Goal: Task Accomplishment & Management: Manage account settings

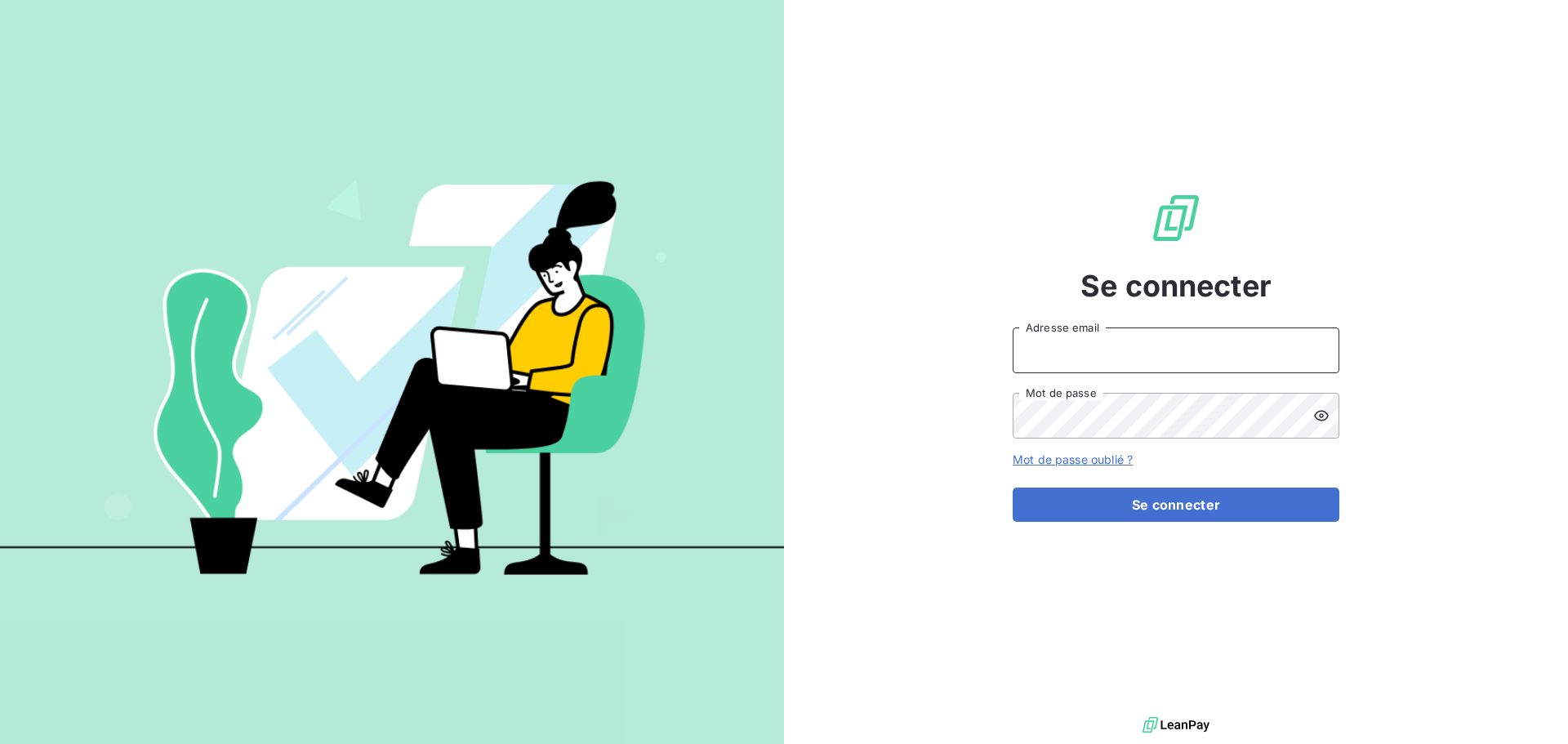
click at [1086, 347] on input "Adresse email" at bounding box center [1175, 350] width 326 height 46
type input "[EMAIL_ADDRESS][DOMAIN_NAME]"
click at [1012, 487] on button "Se connecter" at bounding box center [1175, 504] width 326 height 34
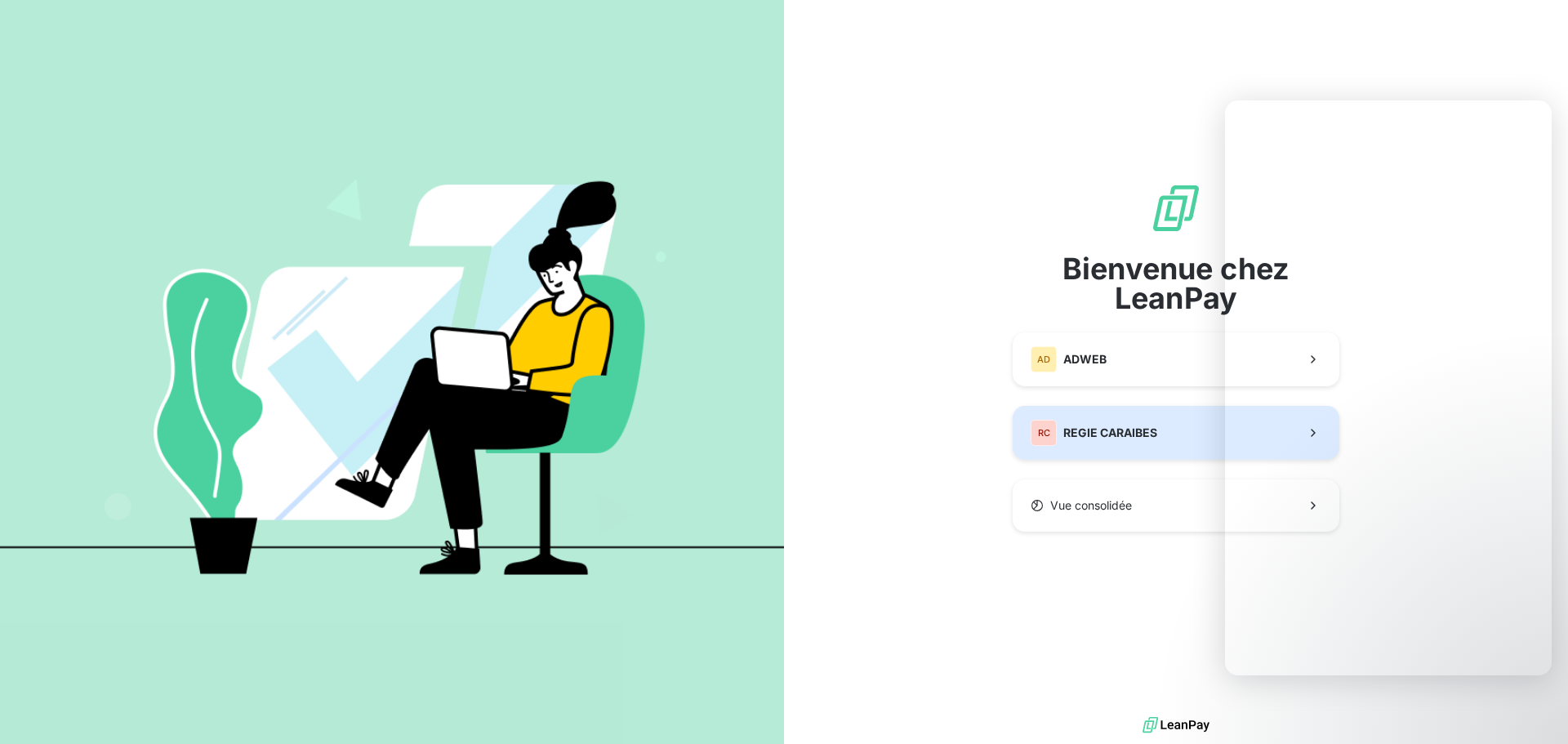
click at [1113, 429] on span "REGIE CARAIBES" at bounding box center [1110, 433] width 94 height 17
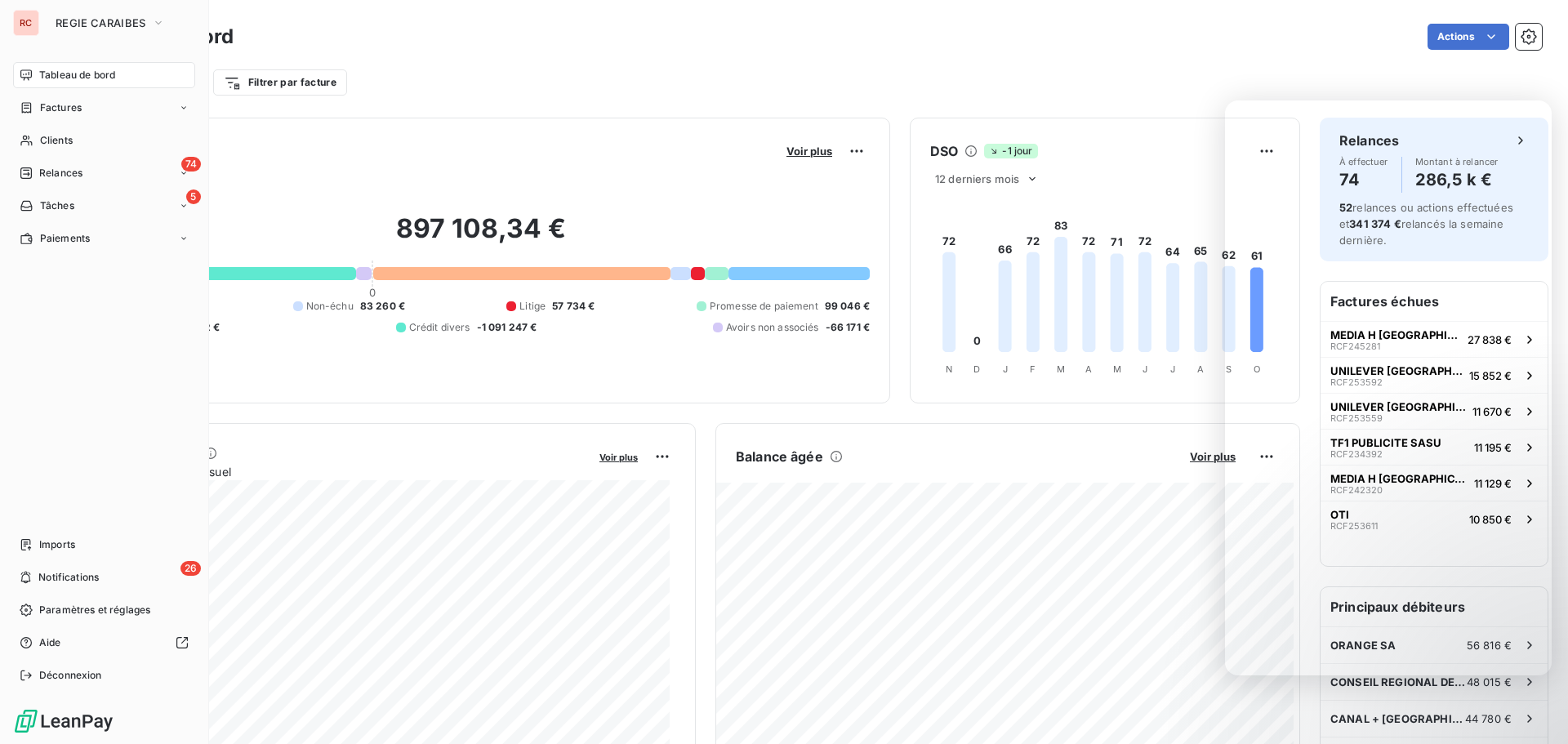
click at [47, 171] on span "Relances" at bounding box center [60, 173] width 44 height 15
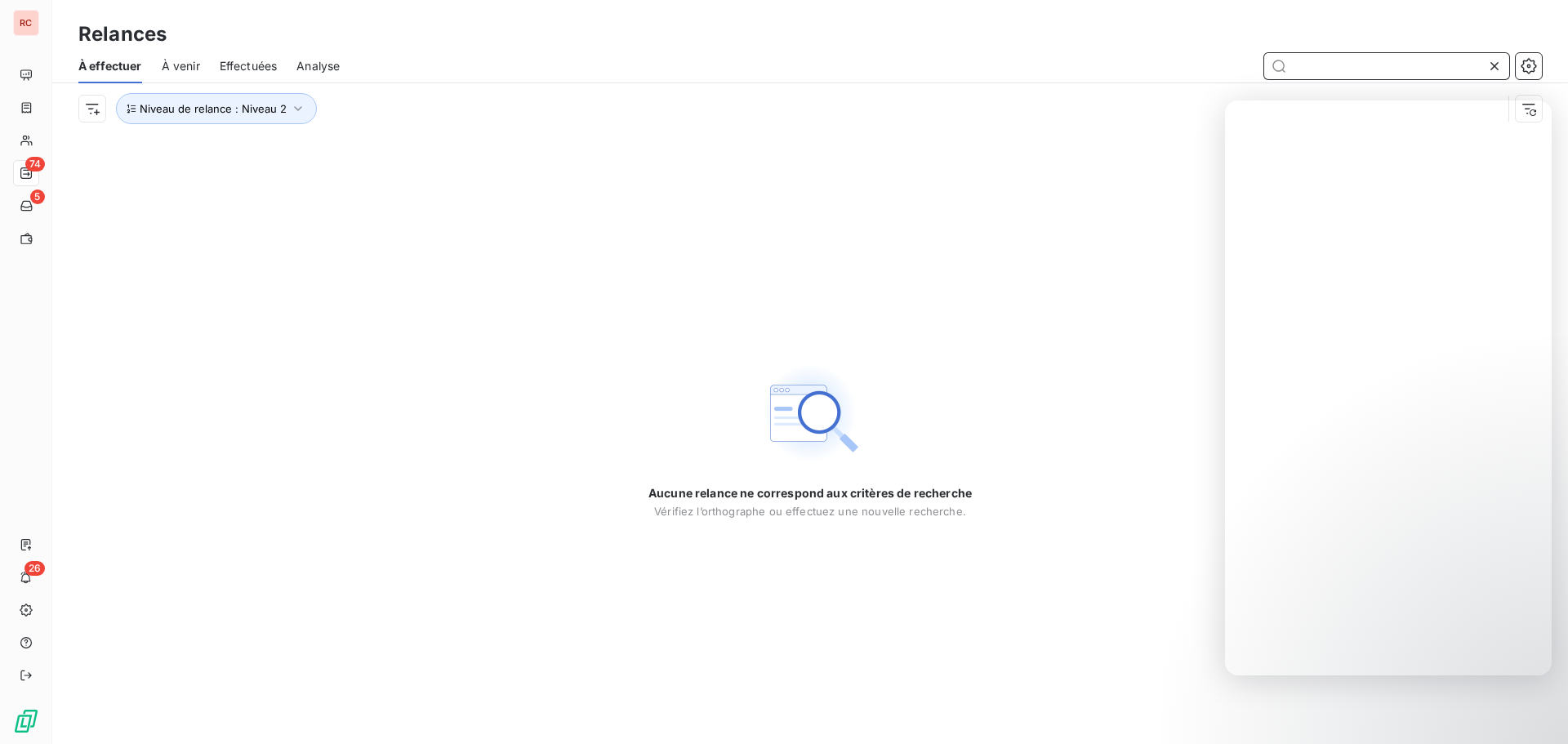
click at [1309, 66] on input "text" at bounding box center [1387, 66] width 245 height 26
type input "a"
click at [1364, 77] on input "text" at bounding box center [1387, 66] width 245 height 26
click at [1321, 68] on input "comptoirs des iles" at bounding box center [1387, 66] width 245 height 26
click at [1311, 74] on input "comptoirs des iles" at bounding box center [1387, 66] width 245 height 26
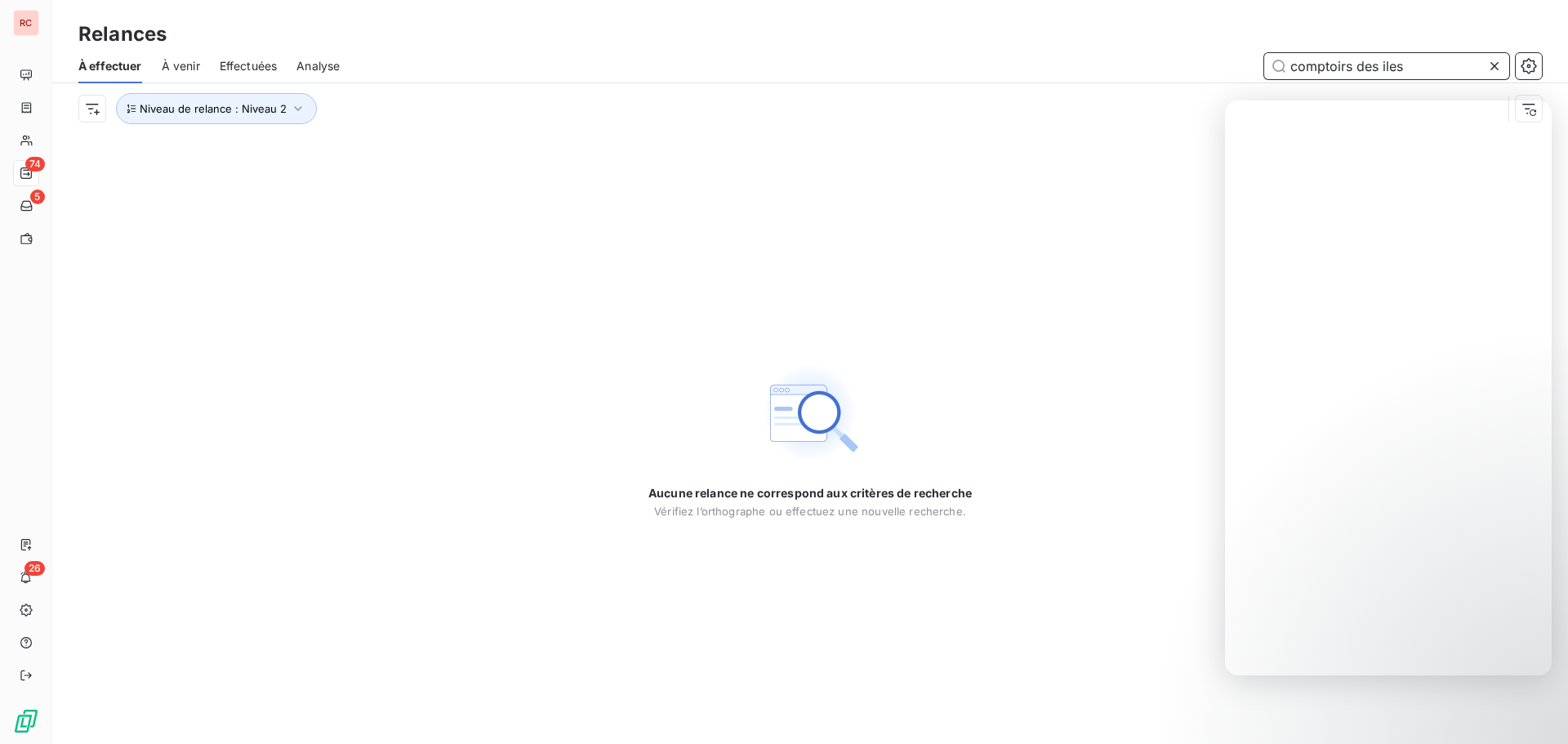
click at [1318, 66] on input "comptoirs des iles" at bounding box center [1387, 66] width 245 height 26
type input "comptoirs des iles"
click at [234, 102] on span "Niveau de relance : Niveau 2" at bounding box center [213, 109] width 147 height 13
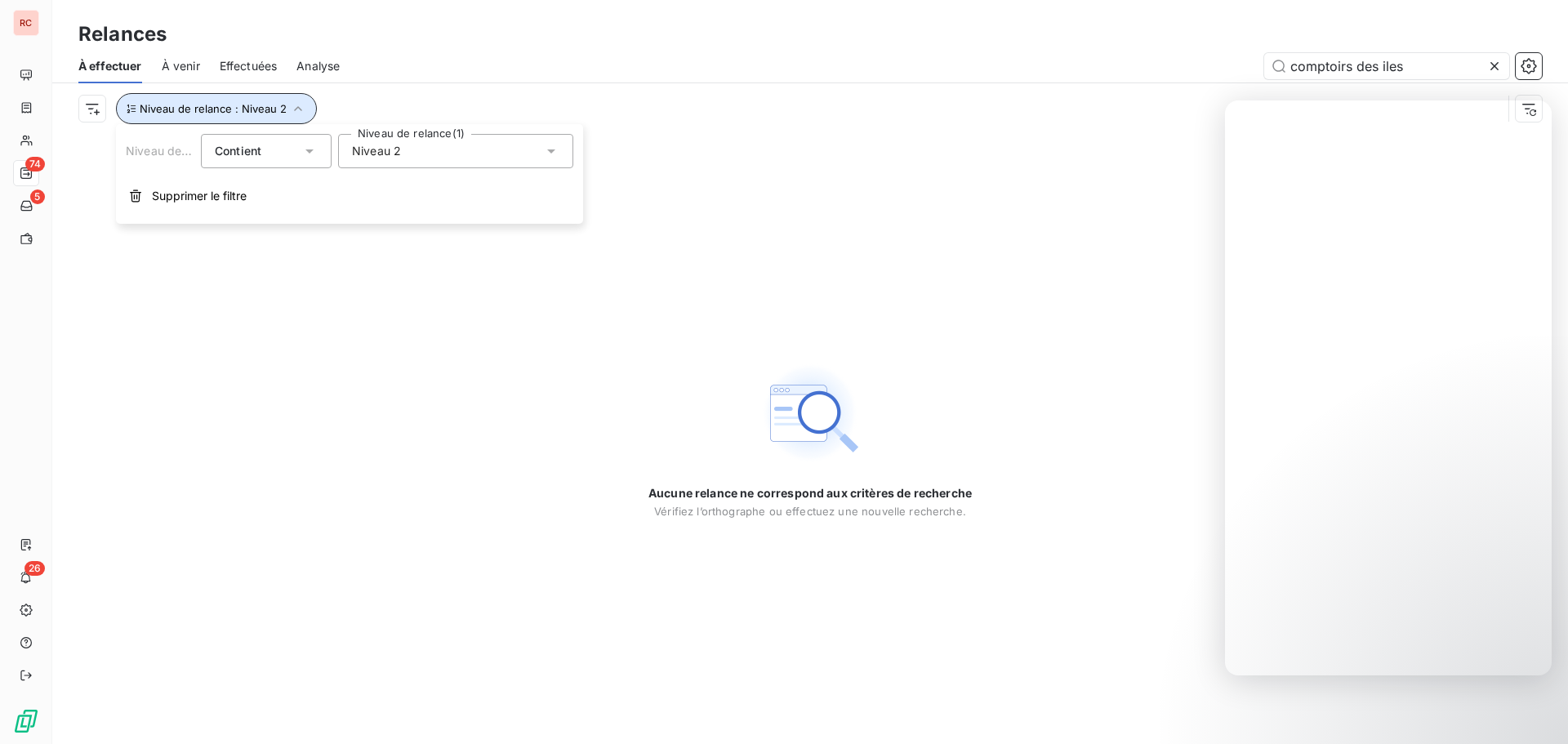
click at [292, 107] on icon "button" at bounding box center [298, 109] width 17 height 17
click at [294, 107] on icon "button" at bounding box center [297, 108] width 8 height 5
click at [380, 141] on div "Niveau 2" at bounding box center [455, 151] width 235 height 34
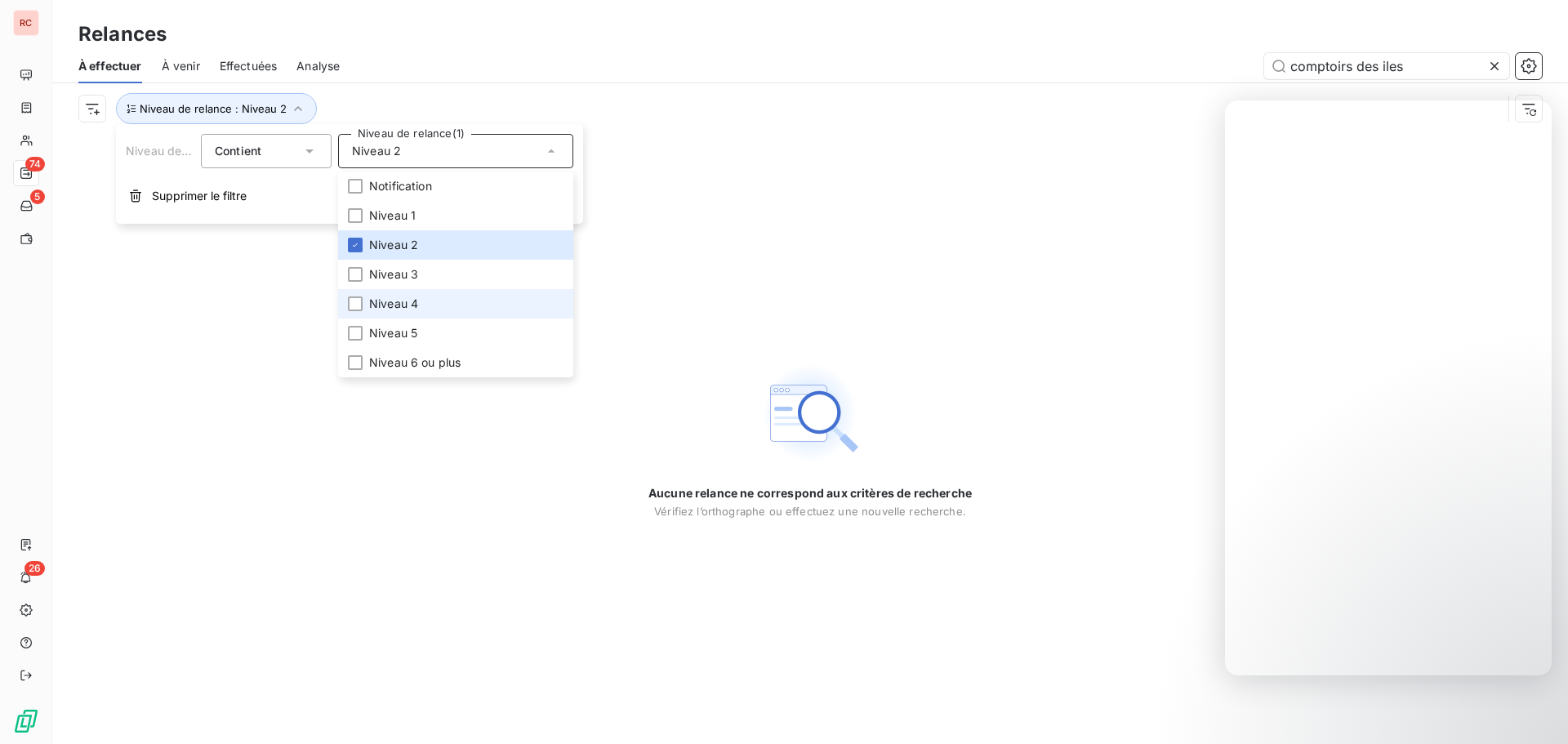
click at [374, 301] on span "Niveau 4" at bounding box center [393, 304] width 49 height 17
click at [348, 236] on li "Niveau 2" at bounding box center [455, 246] width 235 height 30
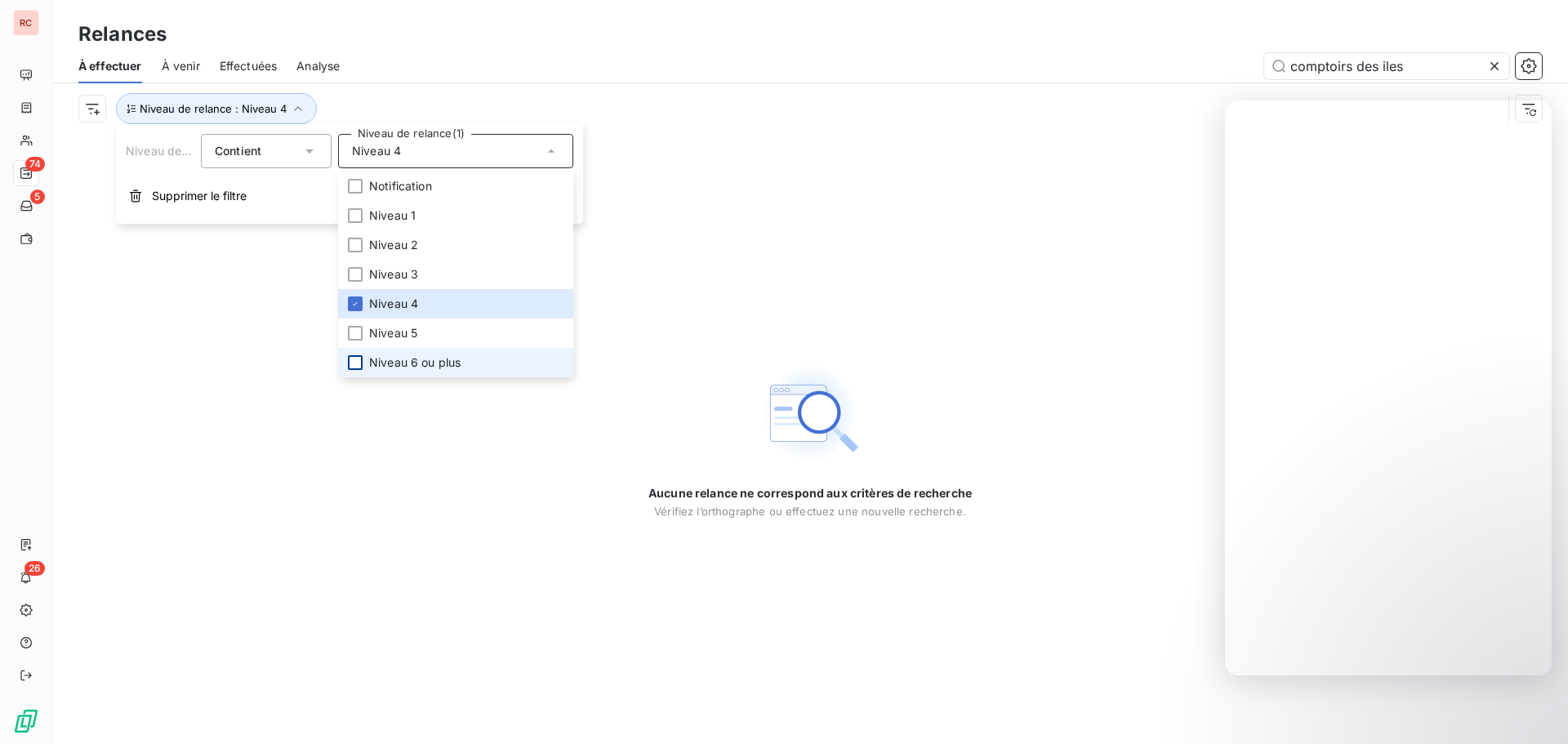
click at [352, 357] on div at bounding box center [355, 363] width 15 height 15
click at [353, 331] on div at bounding box center [355, 334] width 15 height 15
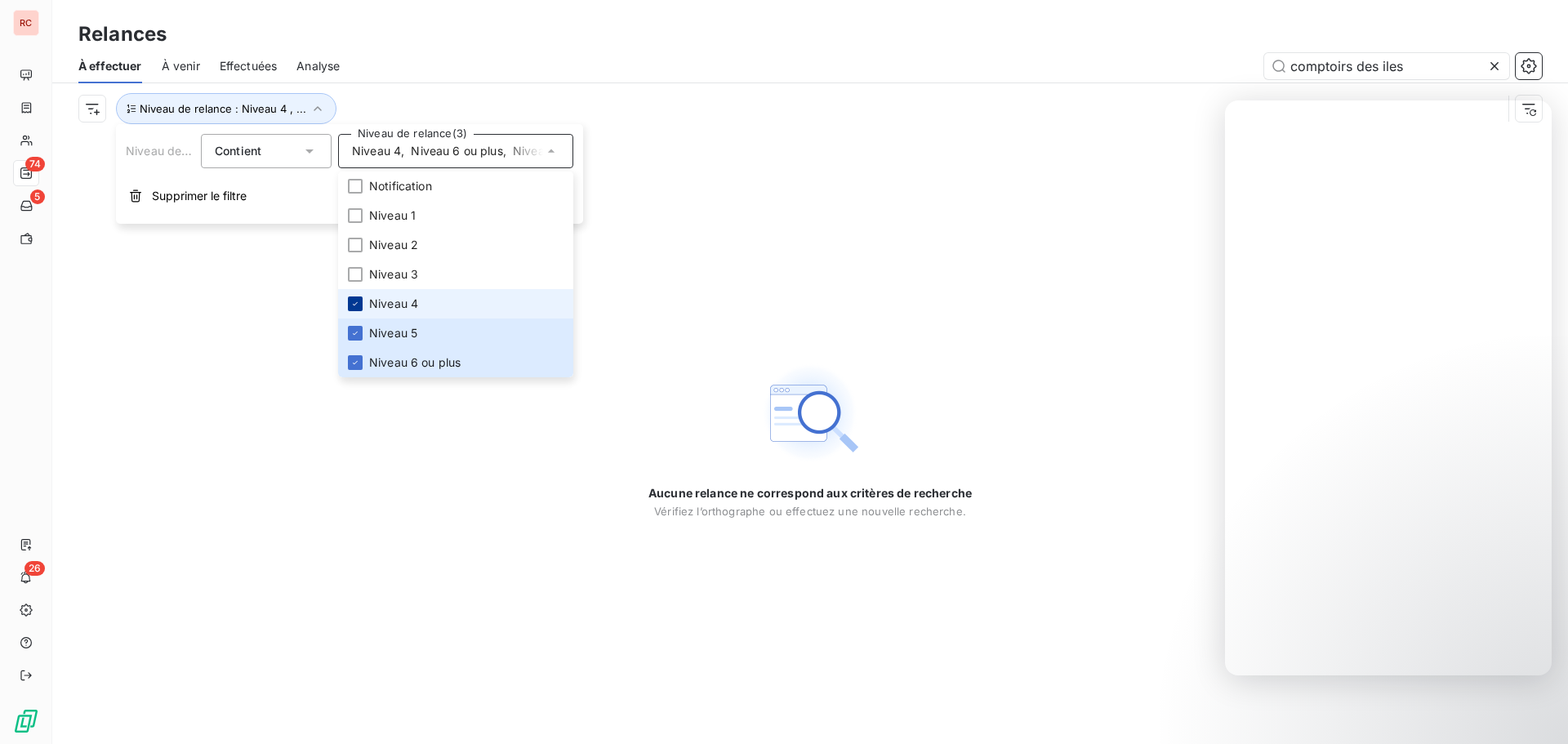
click at [354, 298] on div at bounding box center [355, 304] width 15 height 15
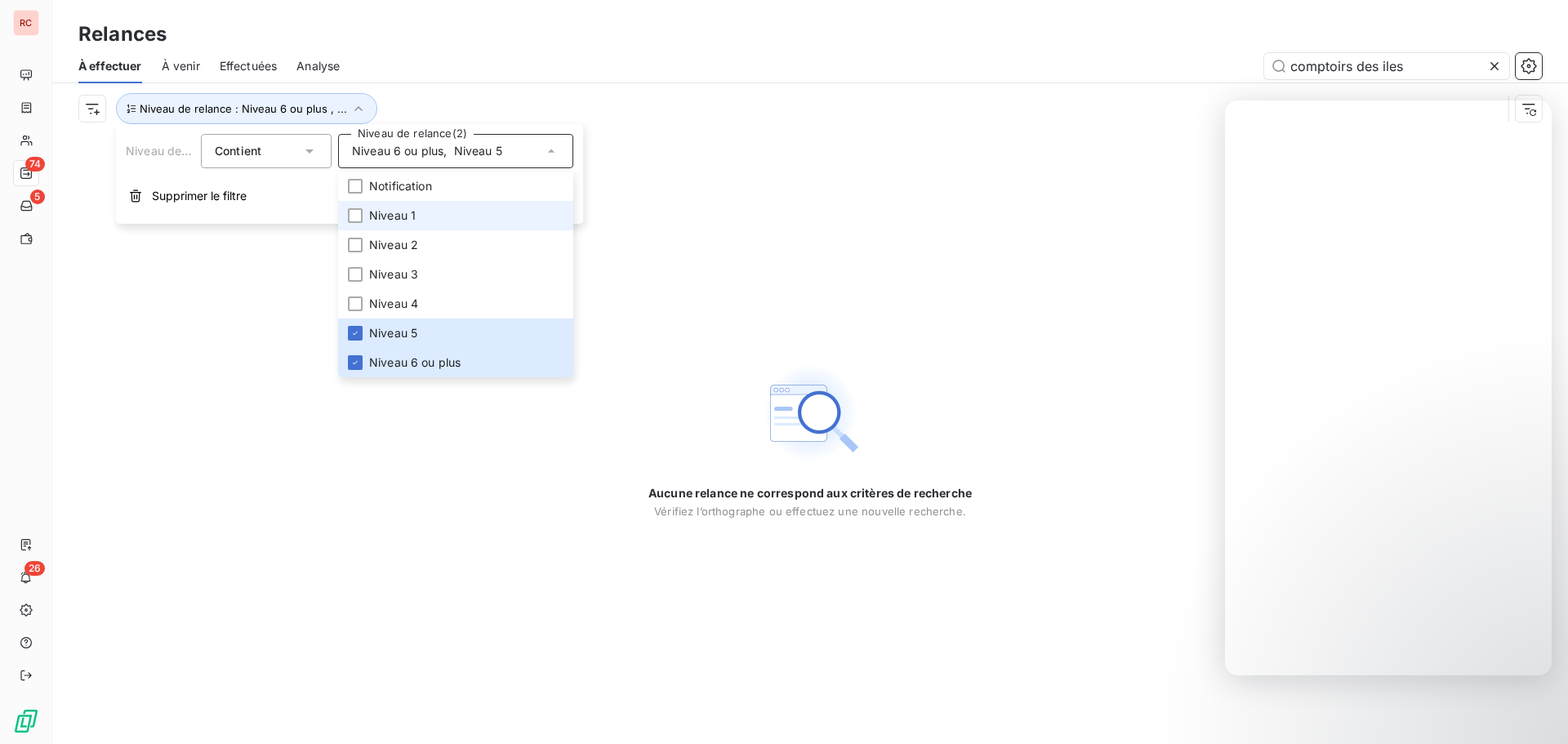
click at [362, 219] on li "Niveau 1" at bounding box center [455, 216] width 235 height 30
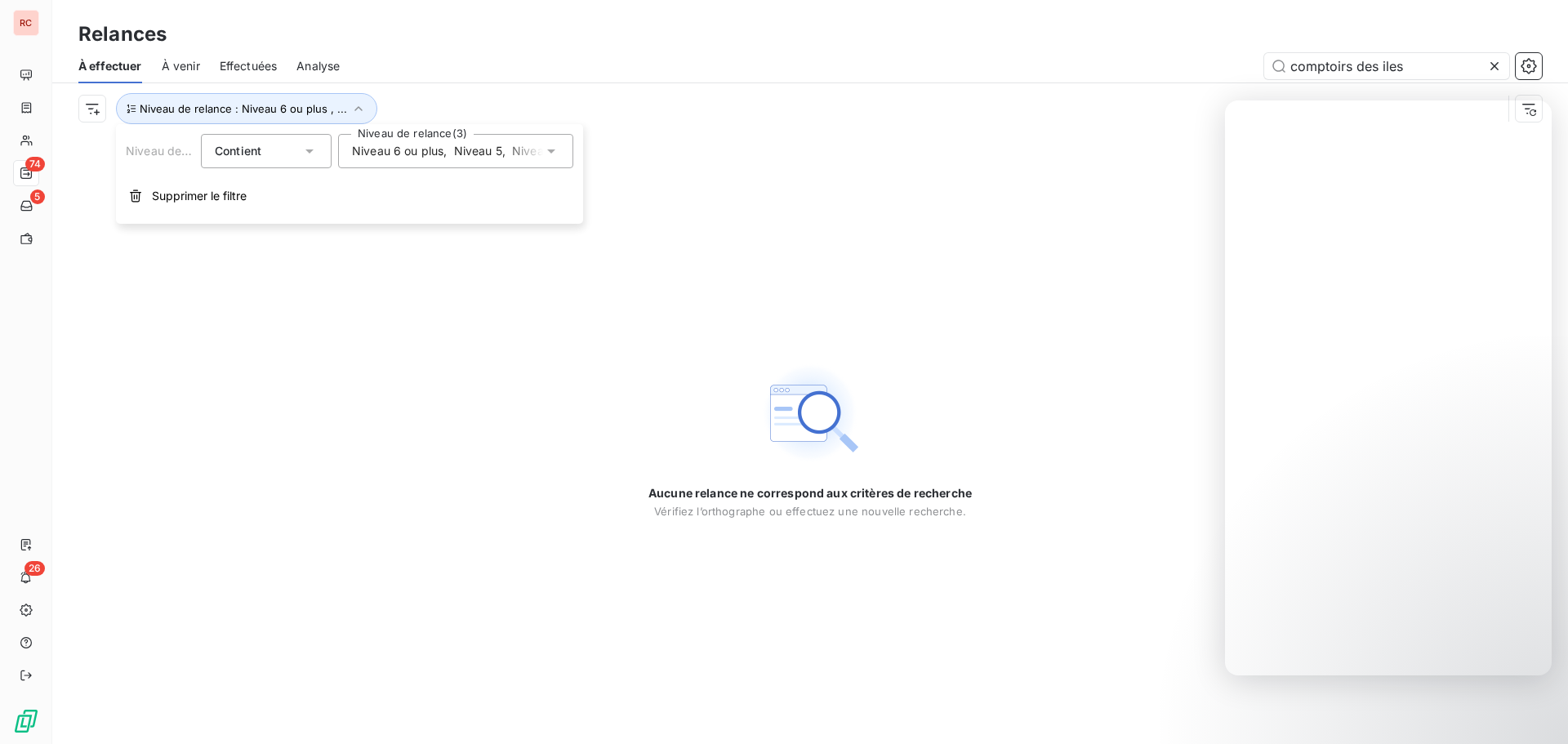
click at [420, 311] on div "Aucune relance ne correspond aux critères de recherche [PERSON_NAME] l’orthogra…" at bounding box center [810, 439] width 1515 height 610
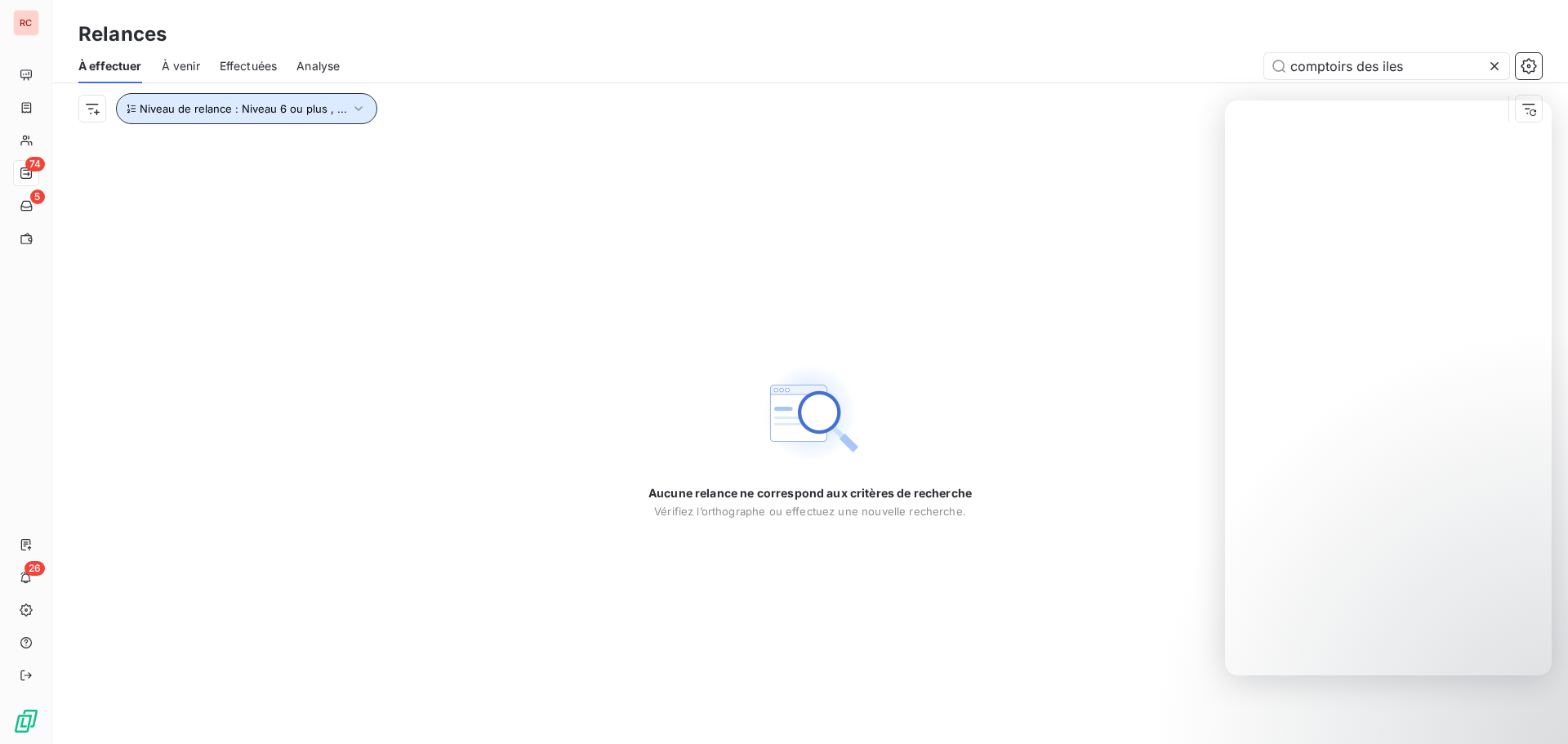
click at [344, 100] on button "Niveau de relance : Niveau 6 ou plus , ..." at bounding box center [246, 108] width 261 height 31
click at [350, 101] on icon "button" at bounding box center [359, 109] width 17 height 17
click at [360, 109] on icon "button" at bounding box center [359, 109] width 17 height 17
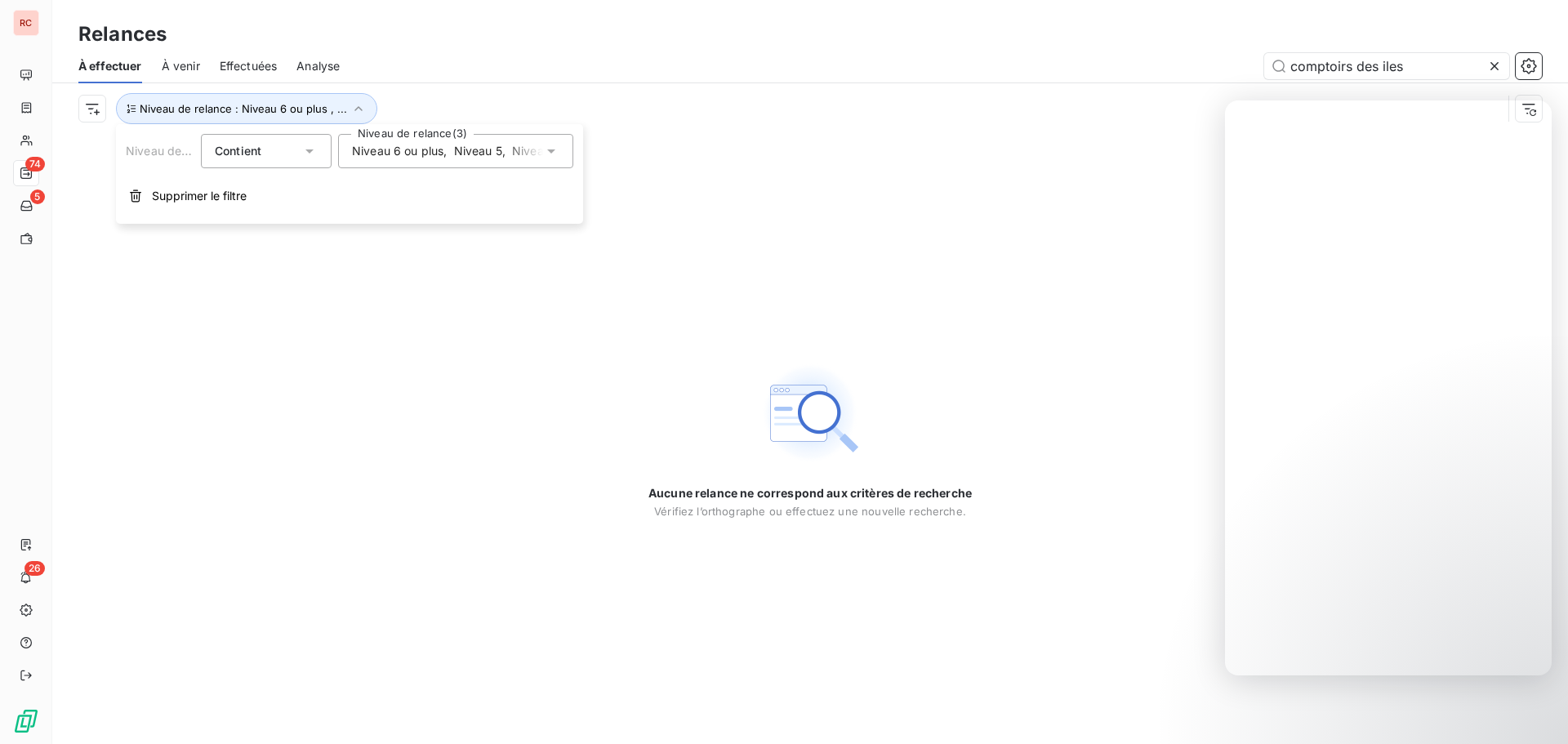
click at [401, 153] on span "Niveau 6 ou plus" at bounding box center [398, 152] width 91 height 17
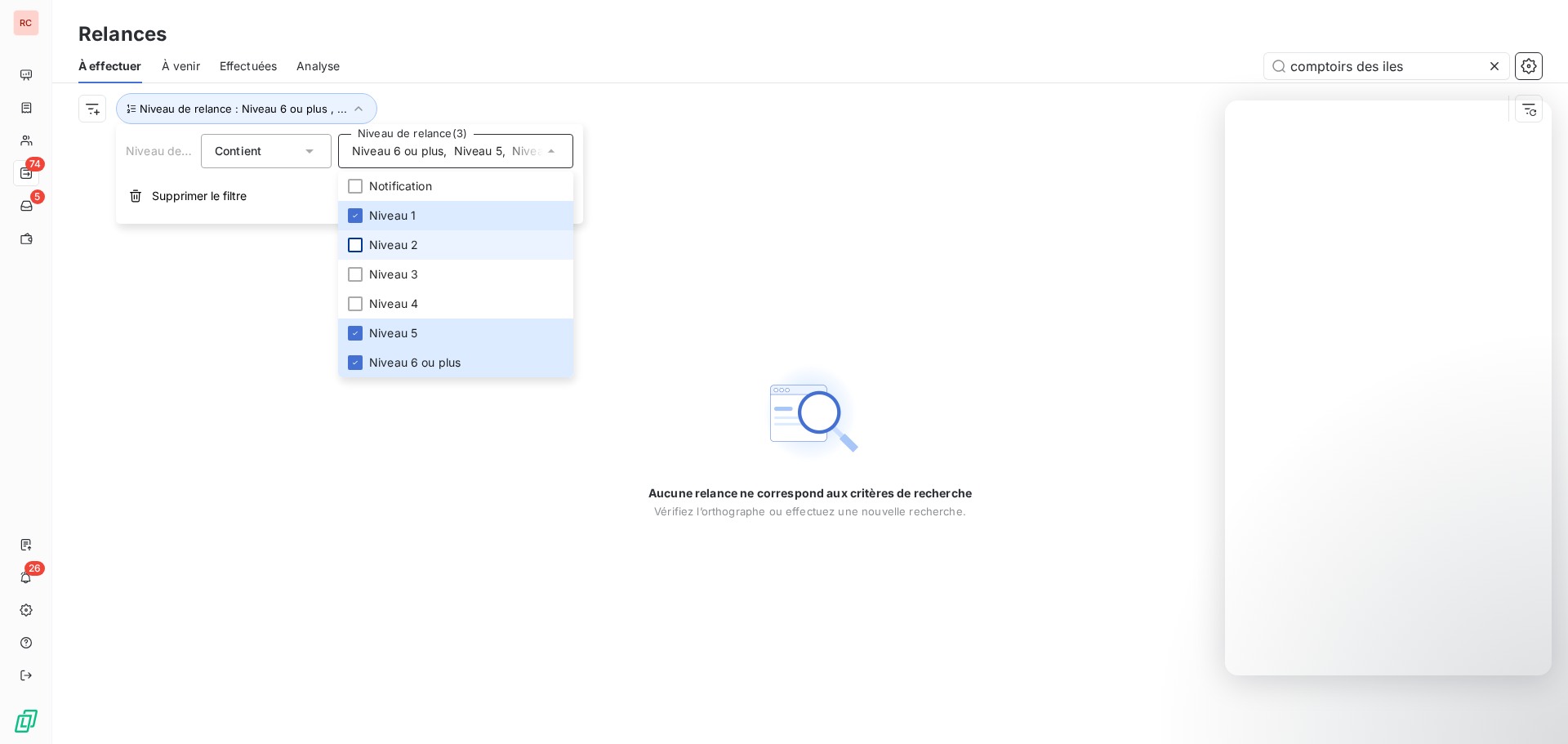
click at [356, 239] on div at bounding box center [355, 246] width 15 height 15
click at [355, 273] on div at bounding box center [355, 274] width 15 height 15
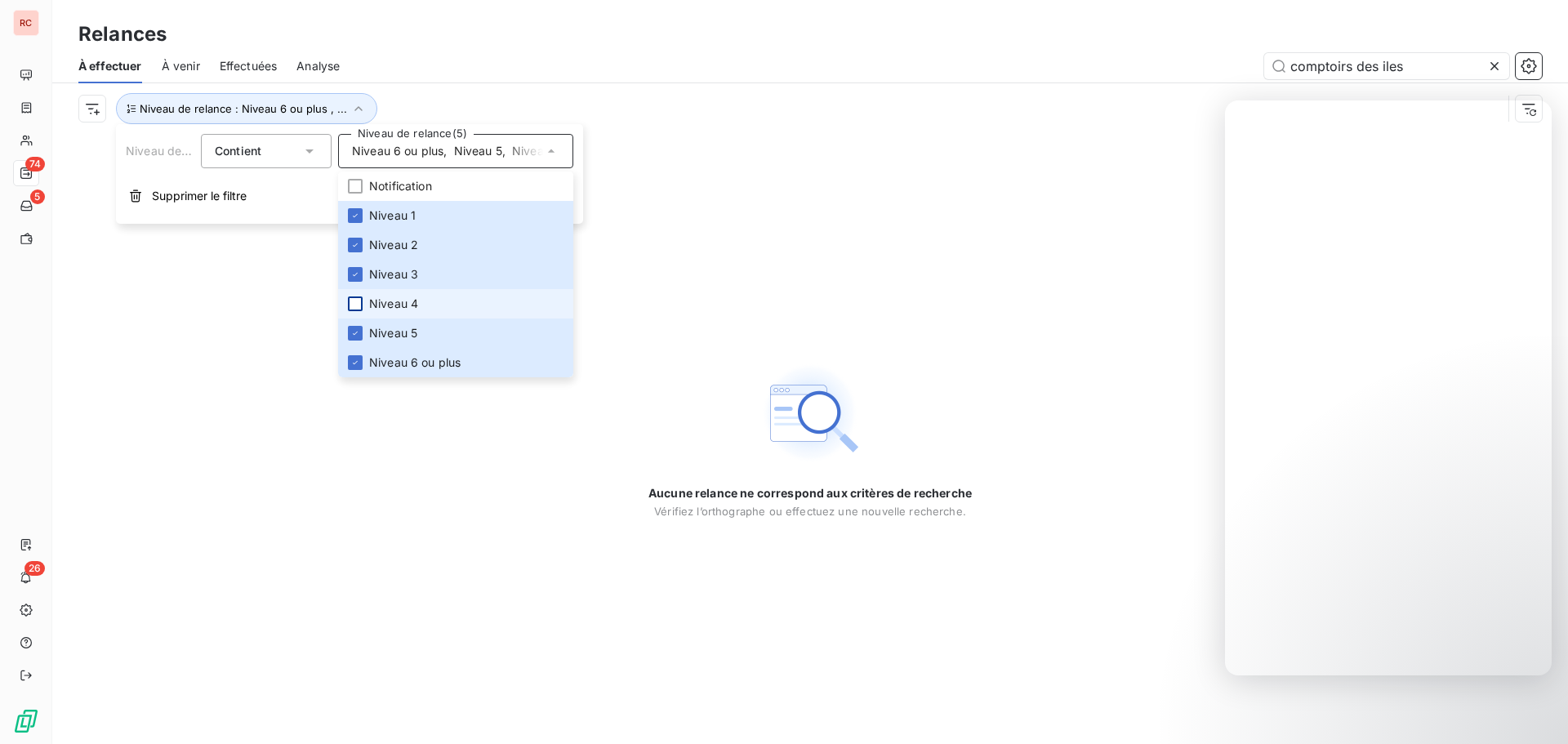
click at [355, 298] on div at bounding box center [355, 304] width 15 height 15
click at [595, 333] on div "Aucune relance ne correspond aux critères de recherche [PERSON_NAME] l’orthogra…" at bounding box center [810, 439] width 1515 height 610
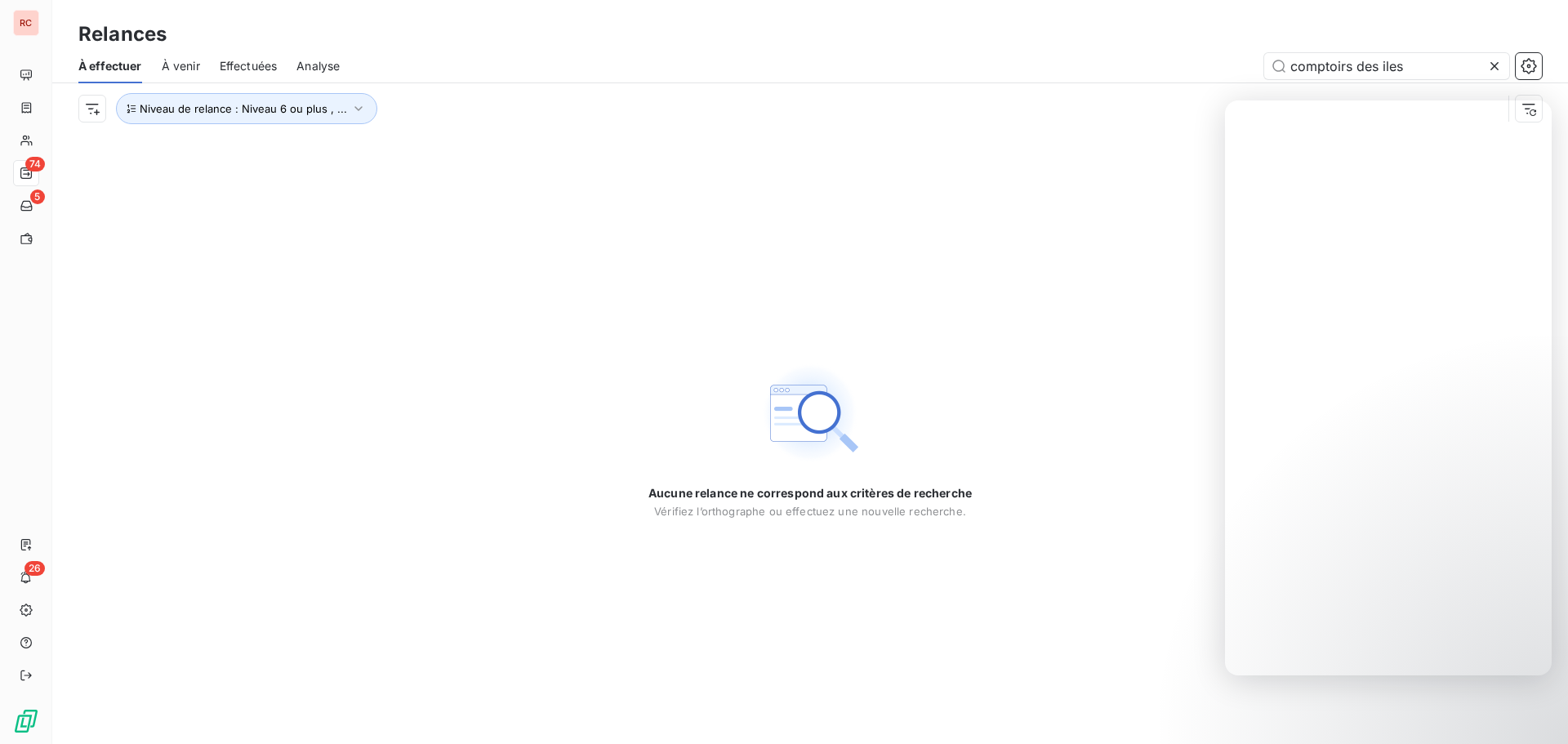
click at [251, 70] on span "Effectuées" at bounding box center [248, 66] width 58 height 17
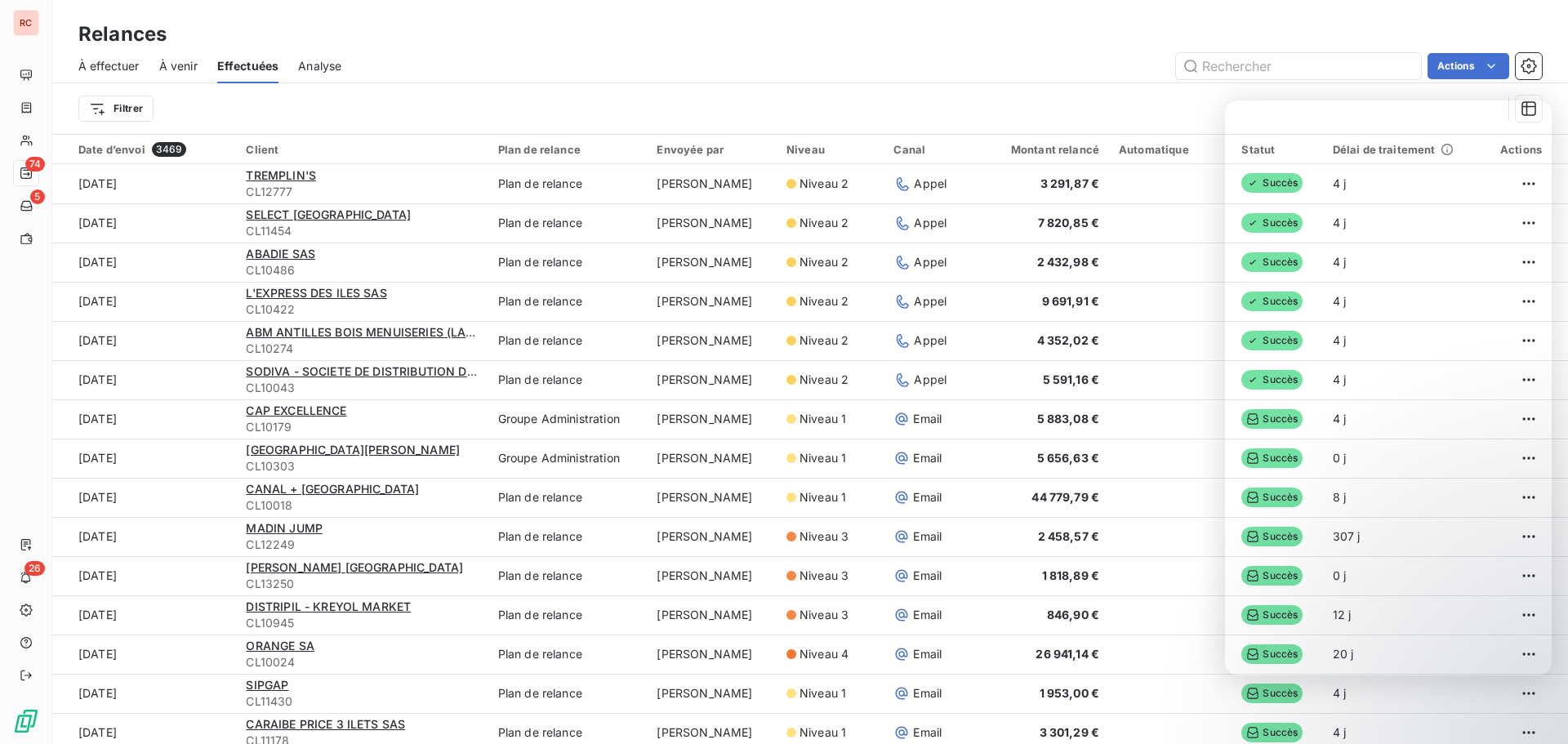
click at [96, 60] on span "À effectuer" at bounding box center [109, 66] width 61 height 17
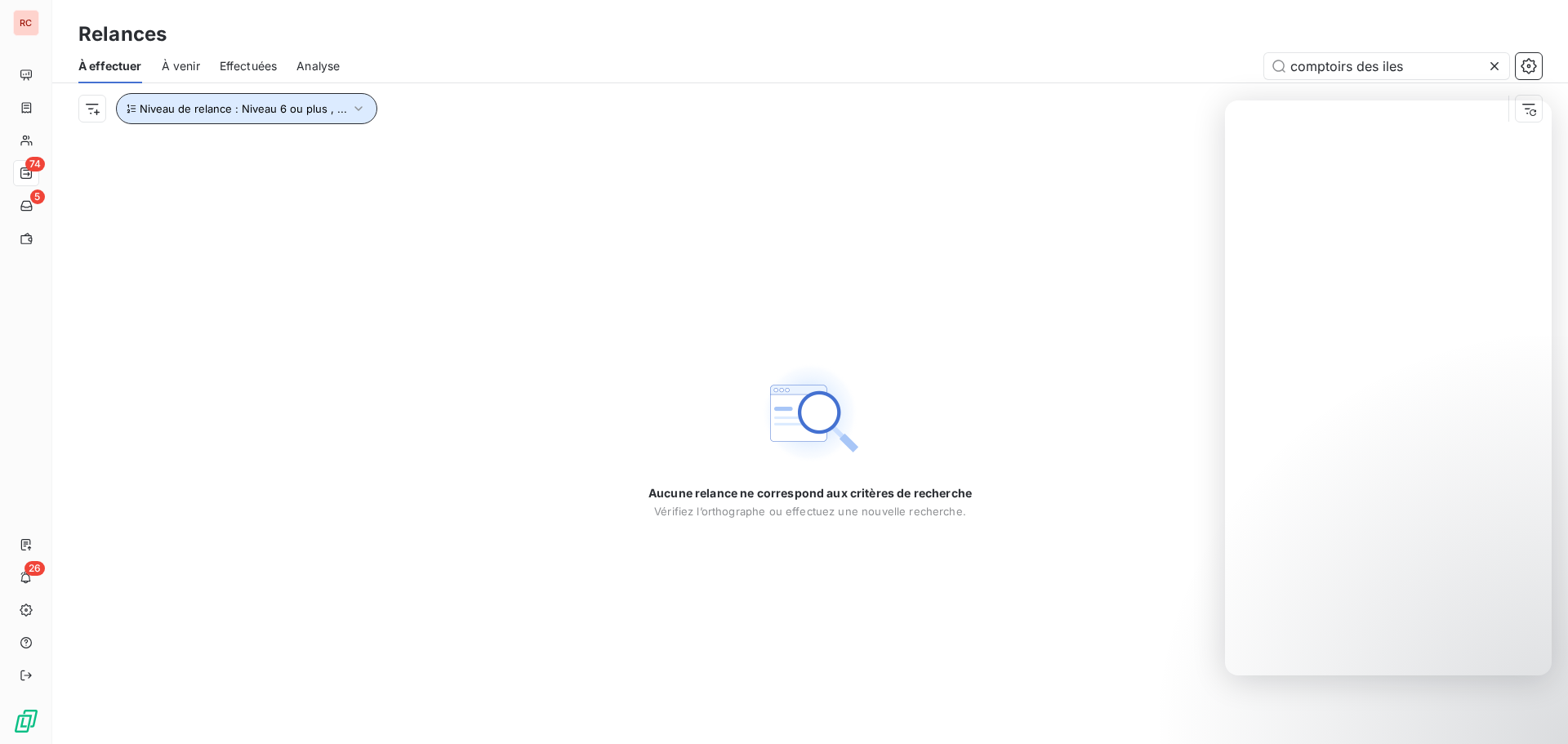
click at [225, 120] on button "Niveau de relance : Niveau 6 ou plus , ..." at bounding box center [246, 108] width 261 height 31
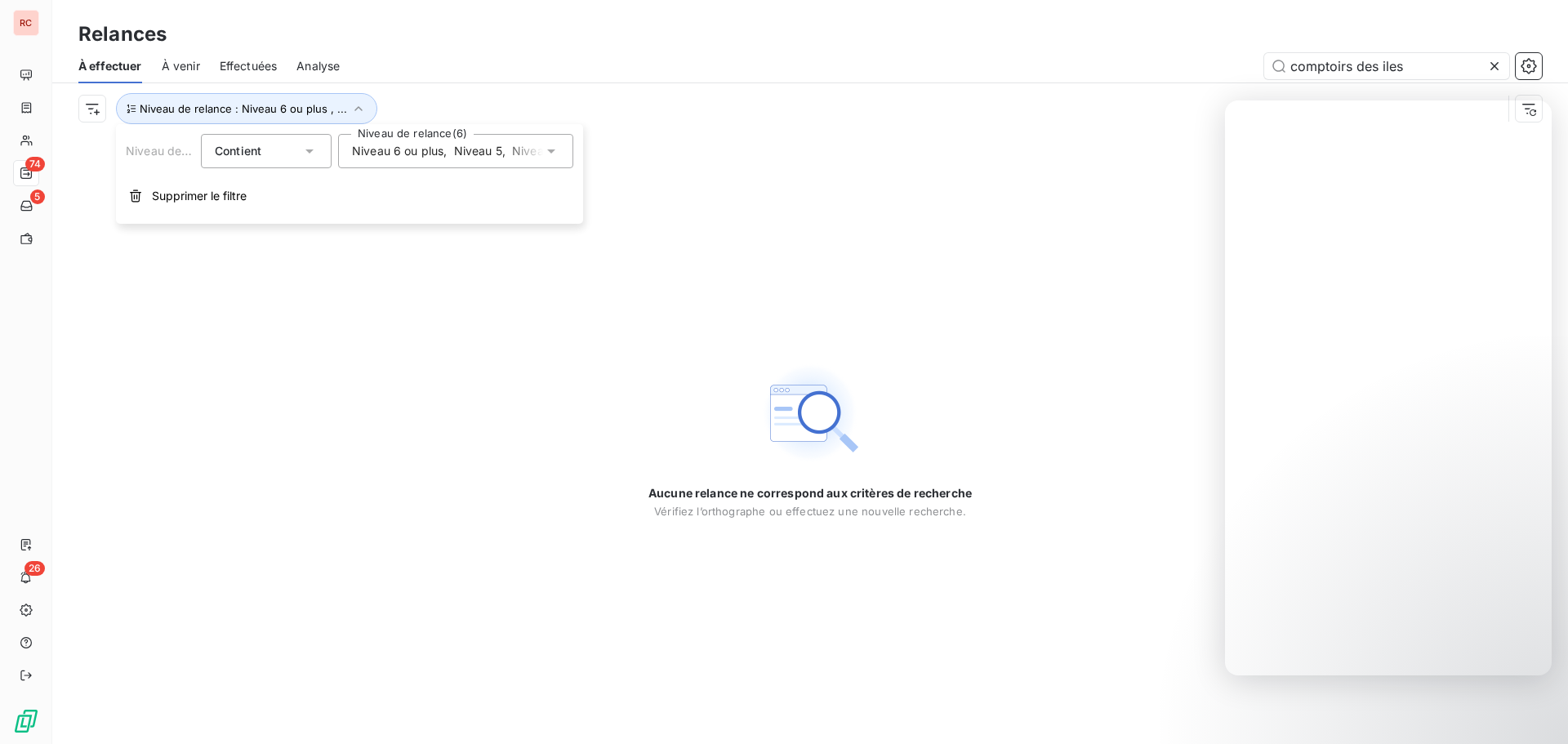
click at [440, 152] on span "Niveau 6 ou plus" at bounding box center [398, 152] width 91 height 17
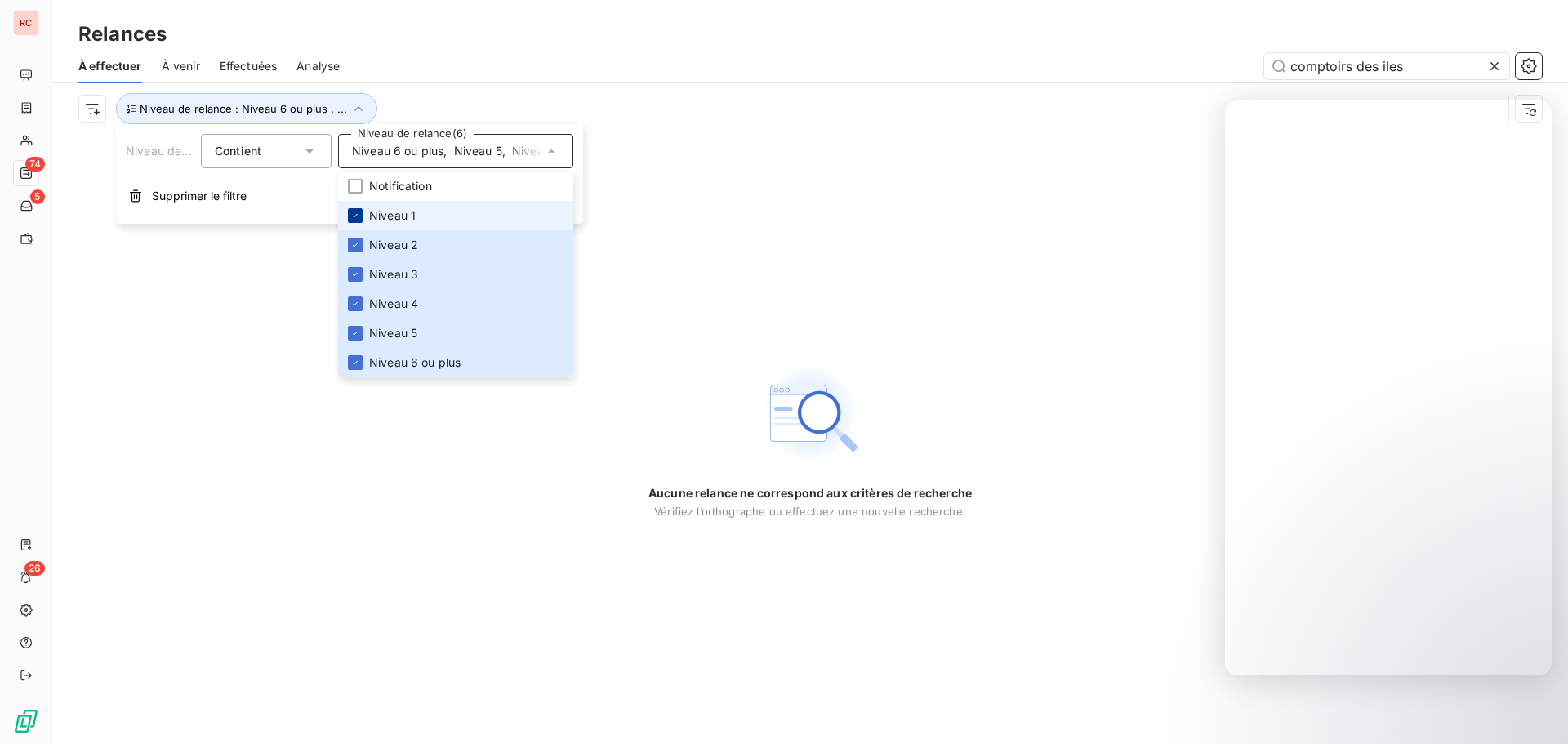
click at [353, 218] on icon at bounding box center [355, 216] width 10 height 10
click at [360, 269] on div at bounding box center [355, 274] width 15 height 15
click at [352, 299] on icon at bounding box center [355, 304] width 10 height 10
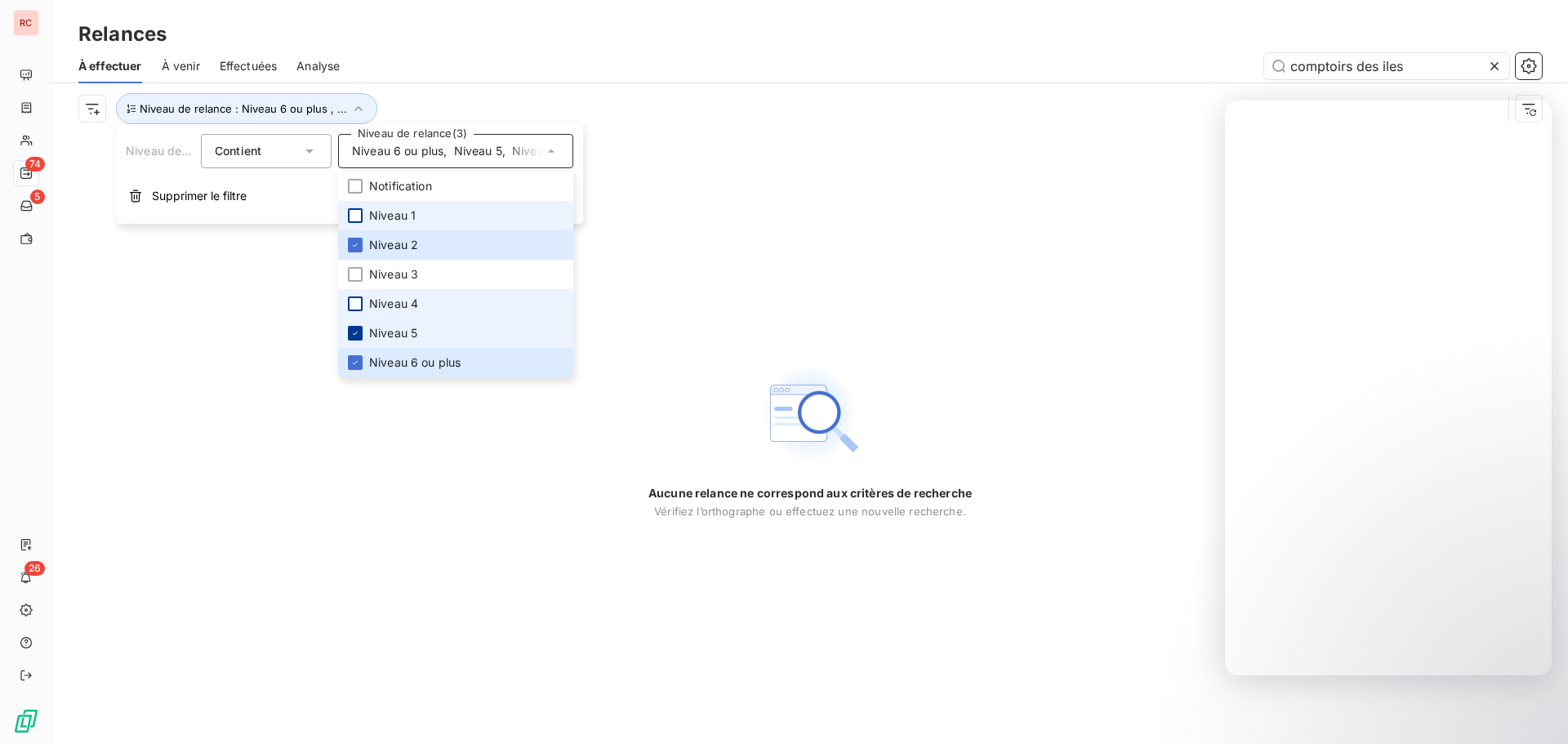
click at [353, 333] on icon at bounding box center [355, 333] width 10 height 10
click at [360, 361] on div at bounding box center [355, 363] width 15 height 15
click at [249, 289] on div "Aucune relance ne correspond aux critères de recherche [PERSON_NAME] l’orthogra…" at bounding box center [810, 439] width 1515 height 610
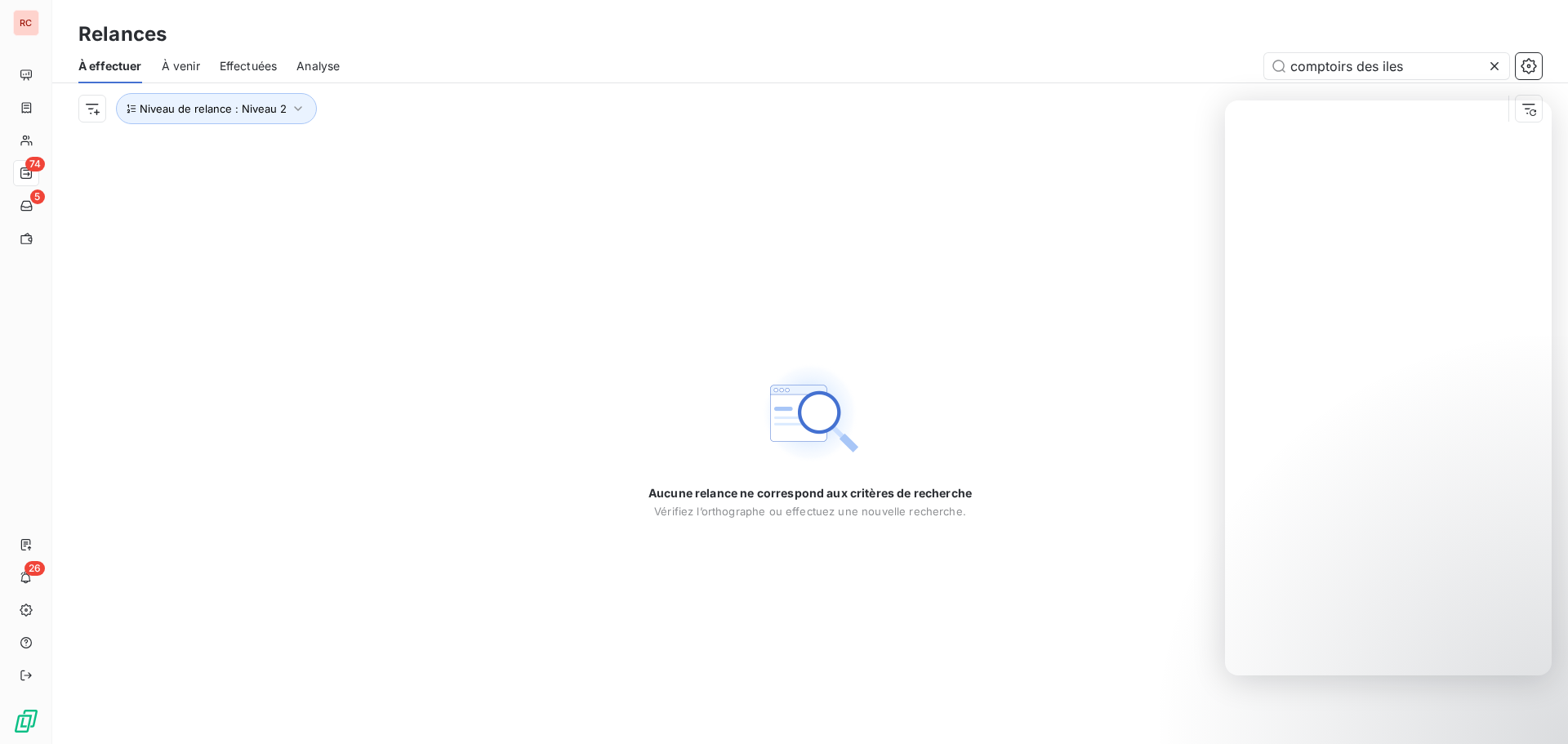
click at [1496, 65] on icon at bounding box center [1495, 66] width 17 height 17
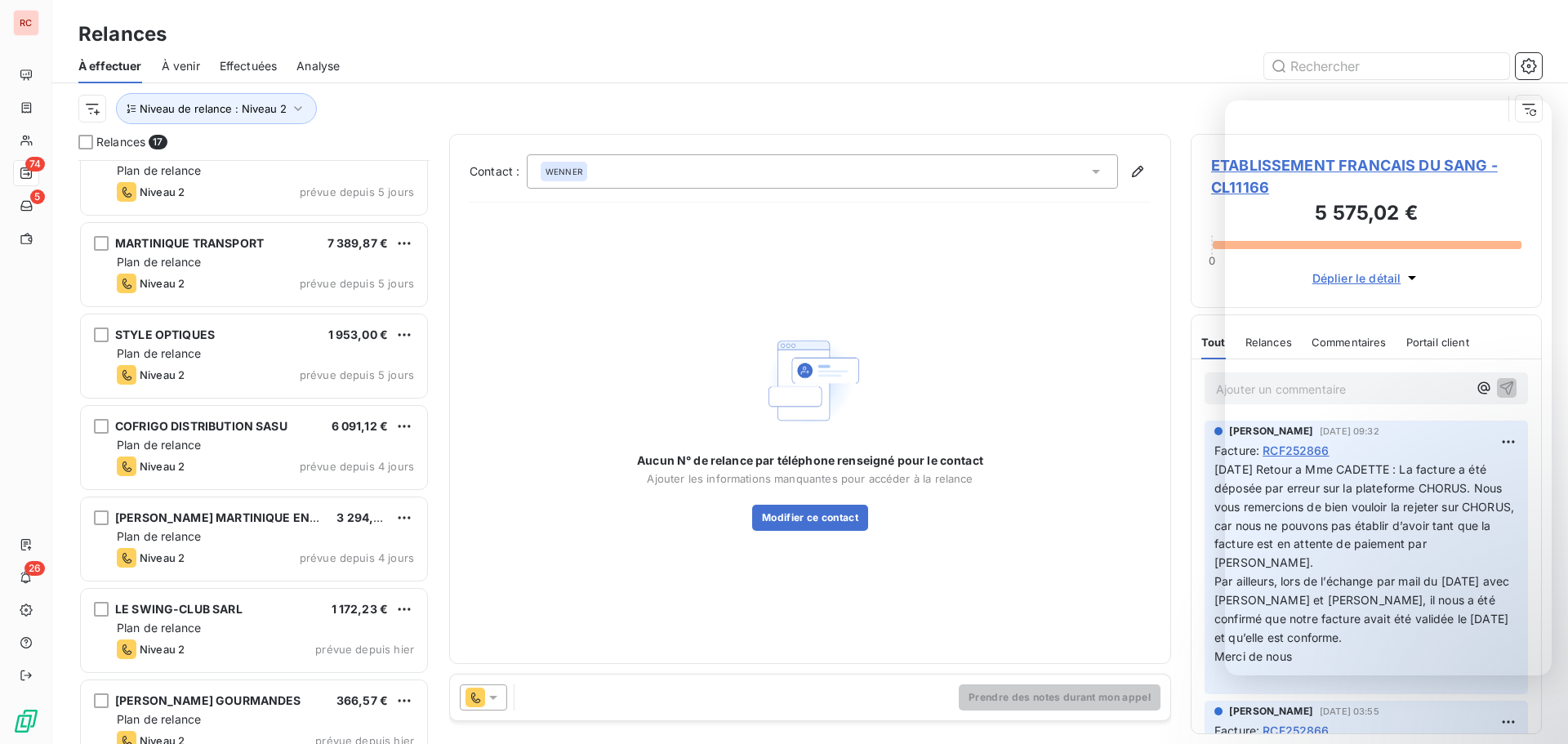
scroll to position [972, 0]
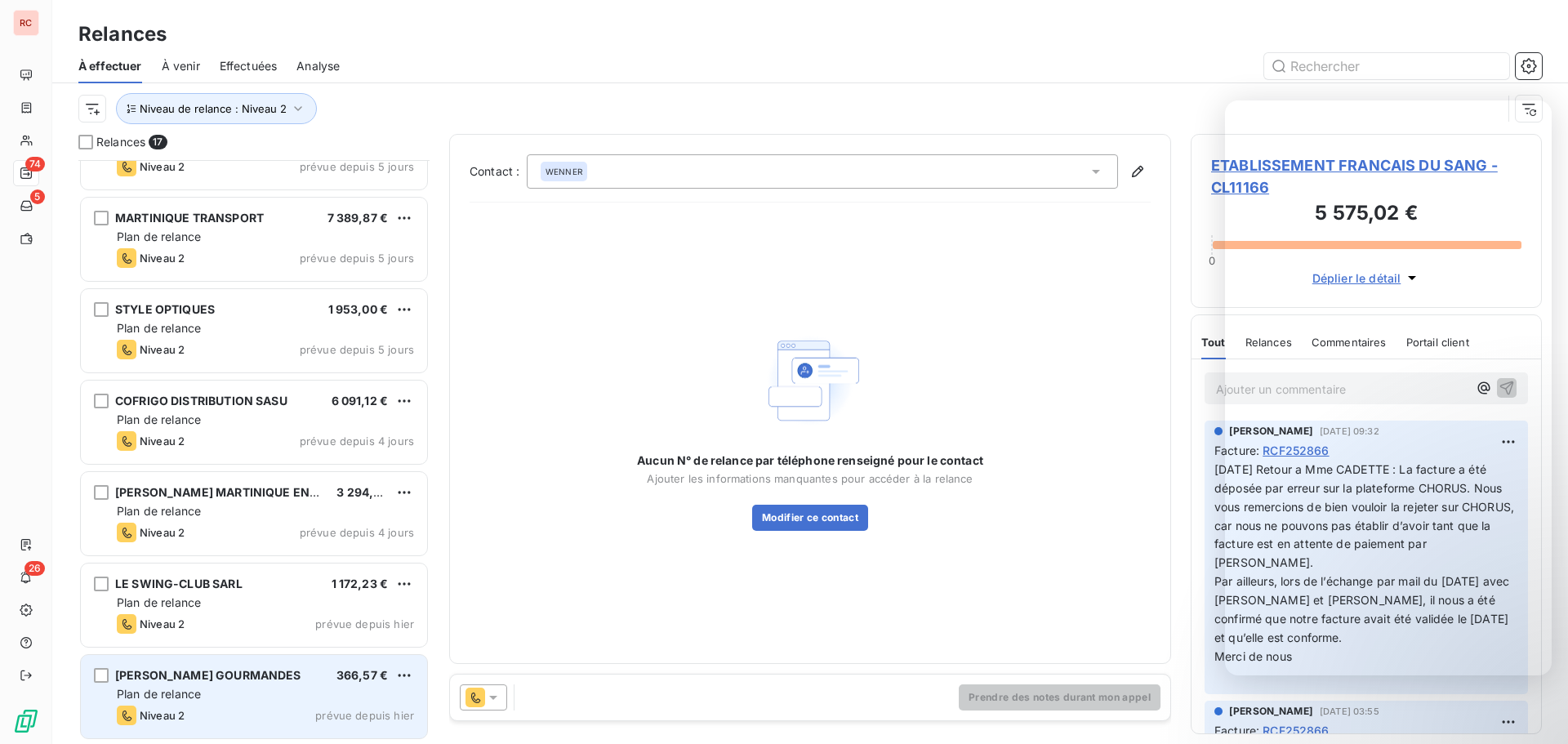
click at [280, 710] on div "Niveau 2 prévue depuis hier" at bounding box center [266, 715] width 297 height 20
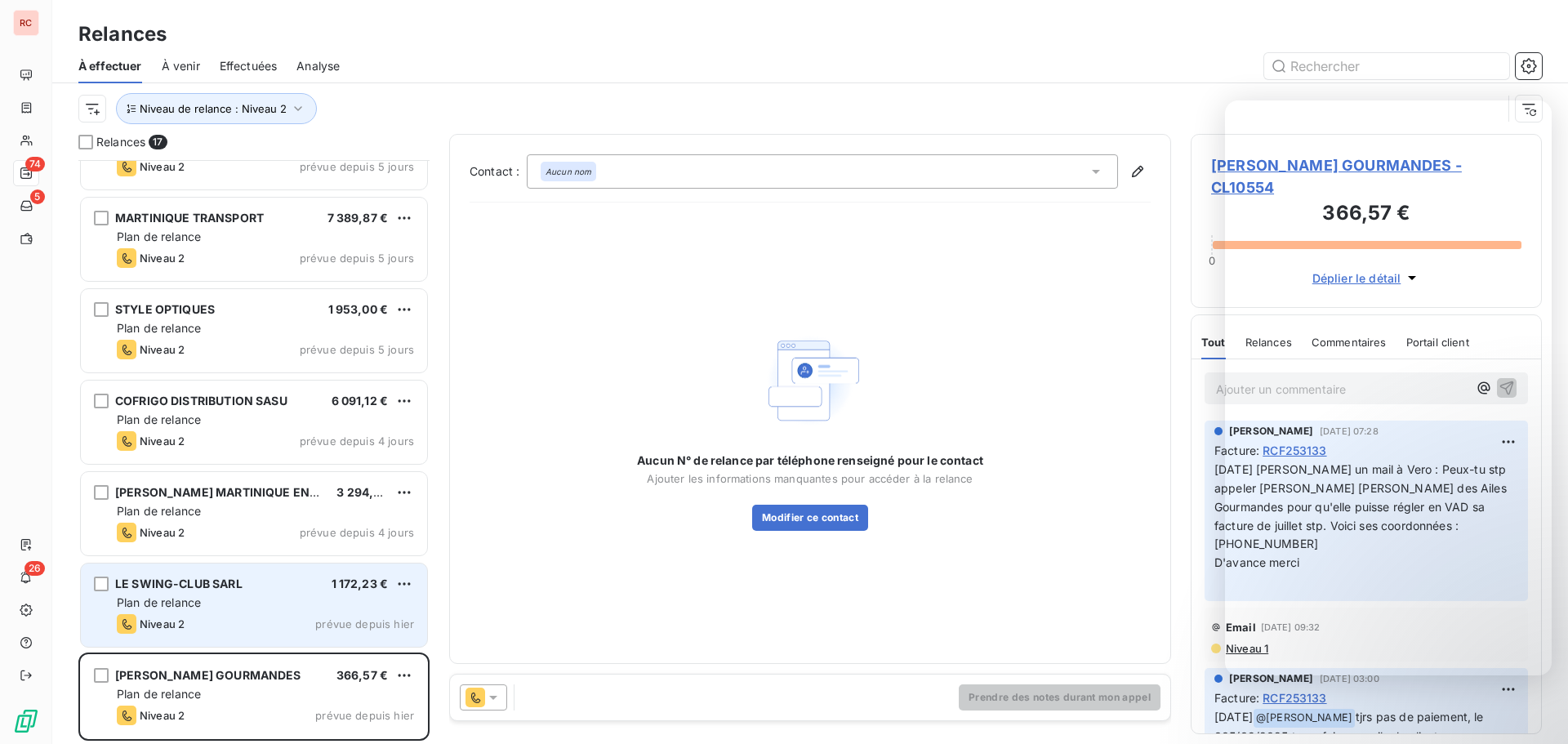
click at [293, 593] on div "LE SWING-CLUB SARL 1 172,23 € Plan de relance Niveau 2 prévue depuis hier" at bounding box center [254, 605] width 346 height 84
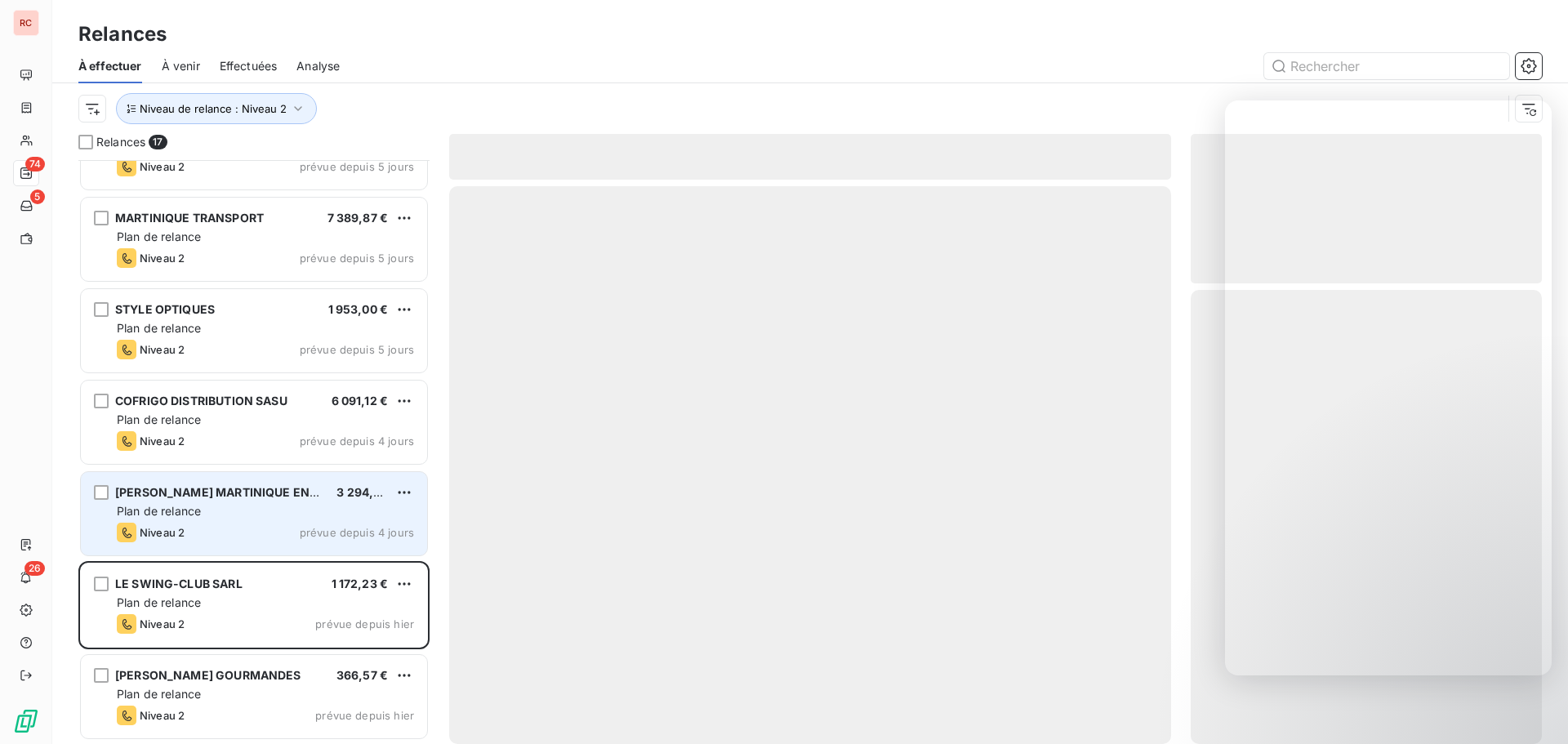
click at [296, 515] on div "Plan de relance" at bounding box center [266, 512] width 297 height 17
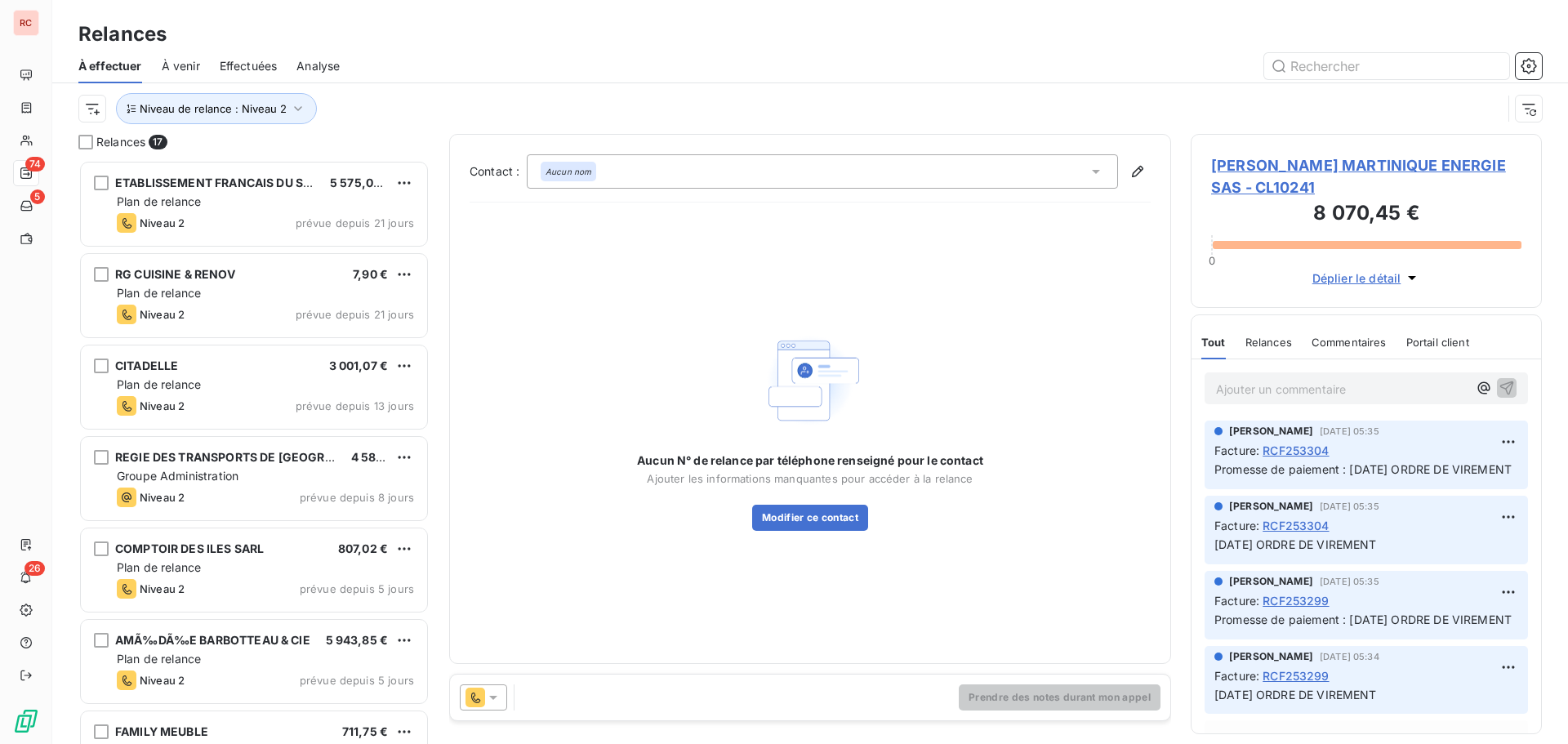
click at [231, 69] on span "Effectuées" at bounding box center [248, 66] width 58 height 17
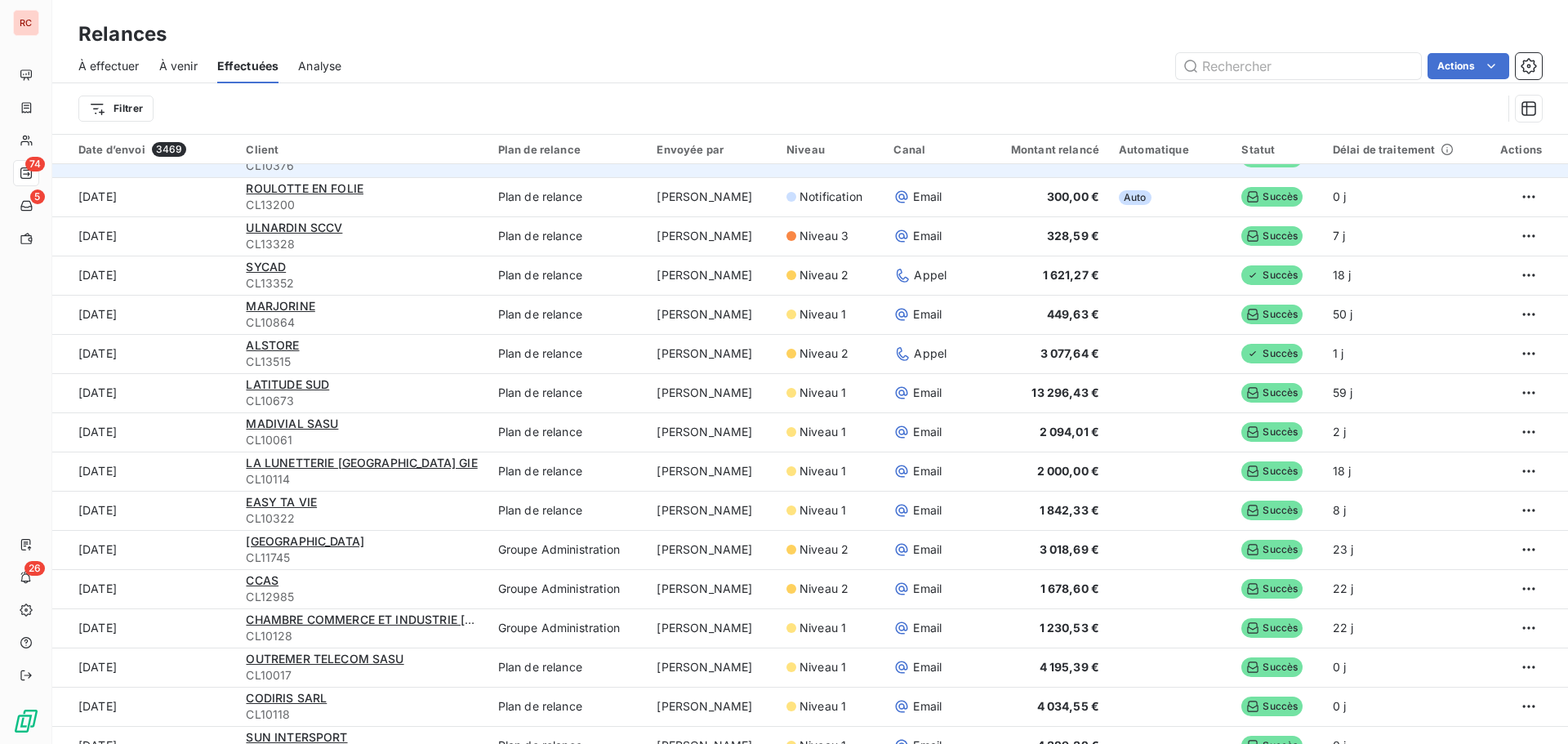
scroll to position [246, 0]
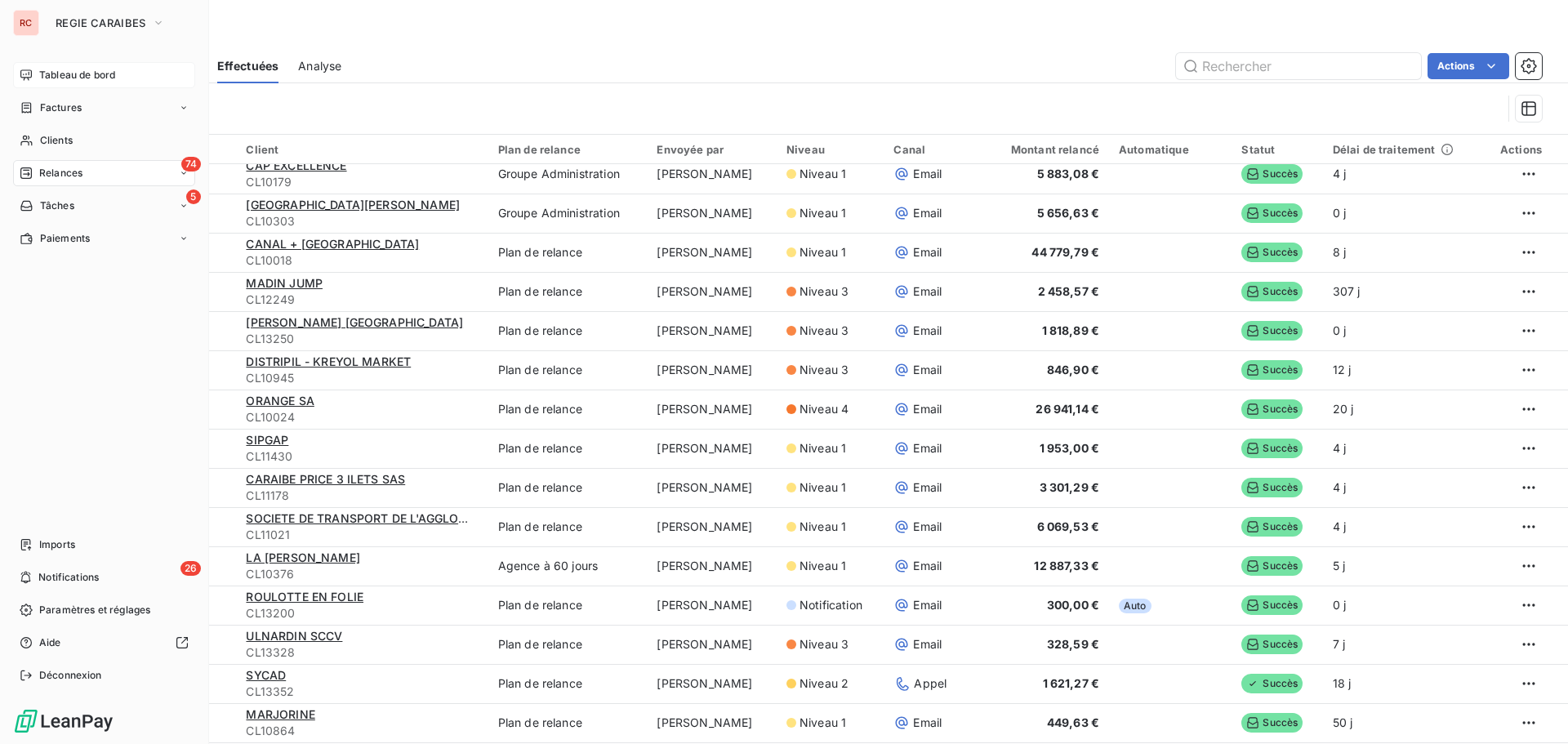
click at [54, 73] on span "Tableau de bord" at bounding box center [77, 75] width 76 height 15
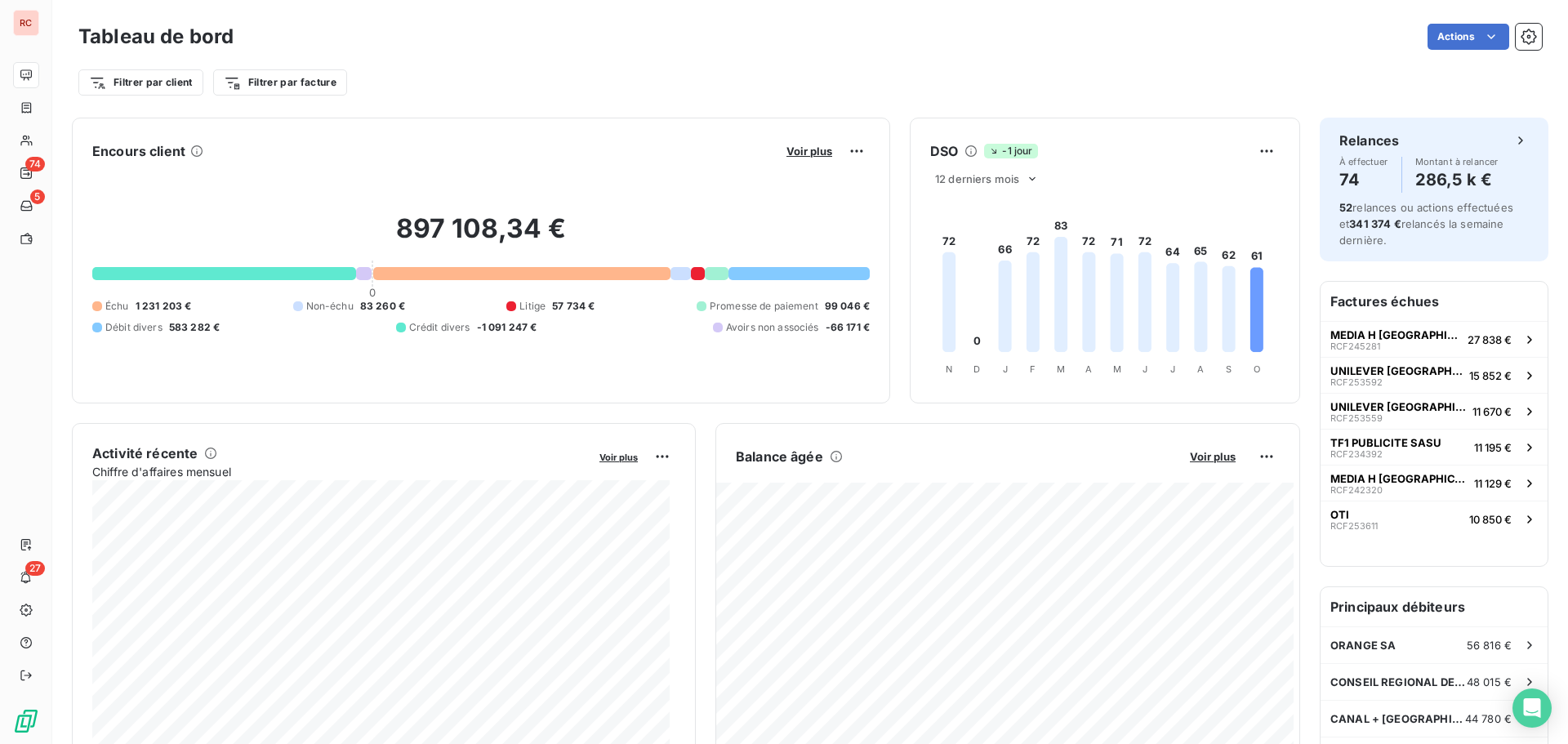
click at [56, 26] on div "Tableau de bord Actions Filtrer par client Filtrer par facture" at bounding box center [810, 54] width 1515 height 108
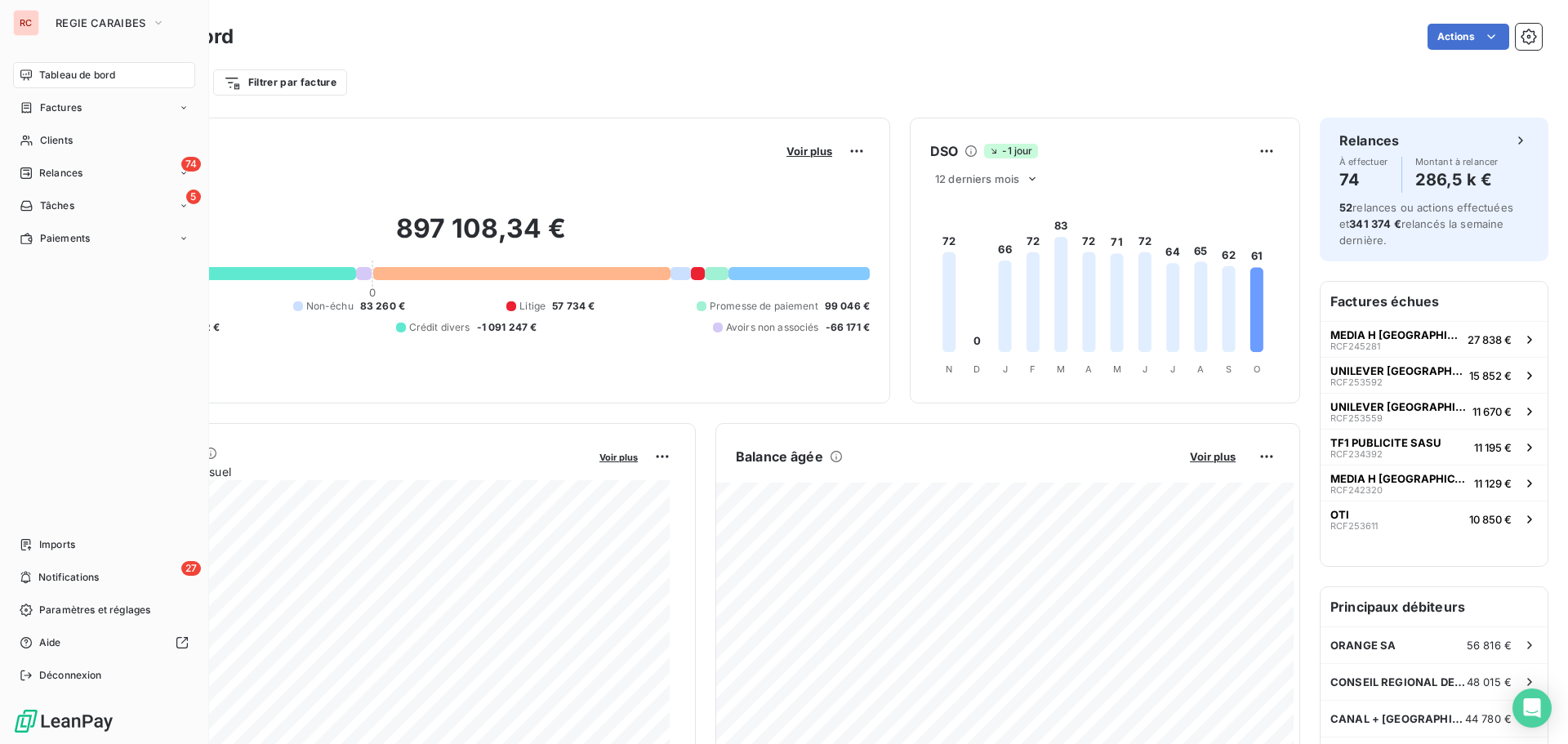
click at [33, 23] on div "RC" at bounding box center [26, 23] width 26 height 26
click at [84, 23] on span "REGIE CARAIBES" at bounding box center [100, 23] width 90 height 13
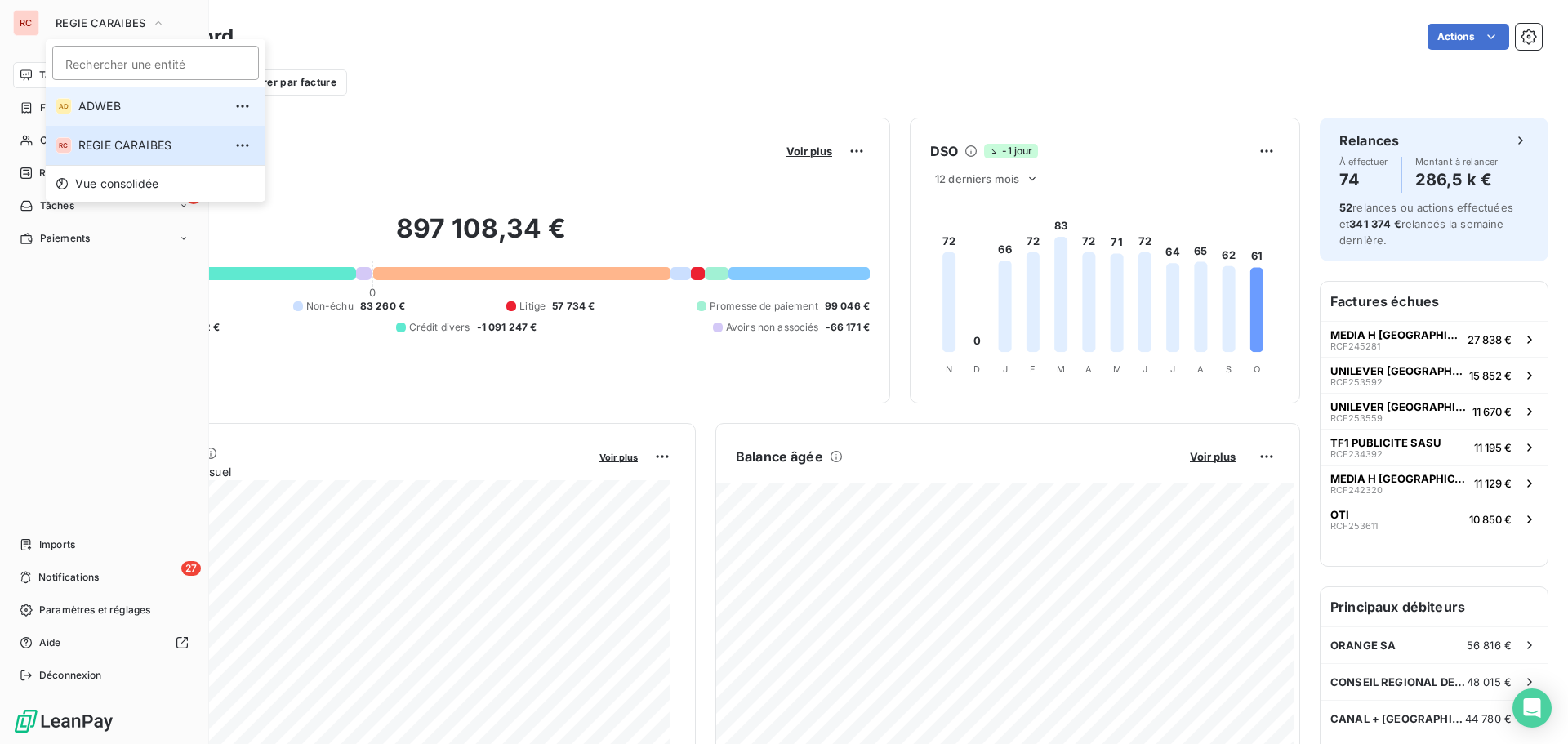
click at [88, 105] on span "ADWEB" at bounding box center [150, 106] width 144 height 17
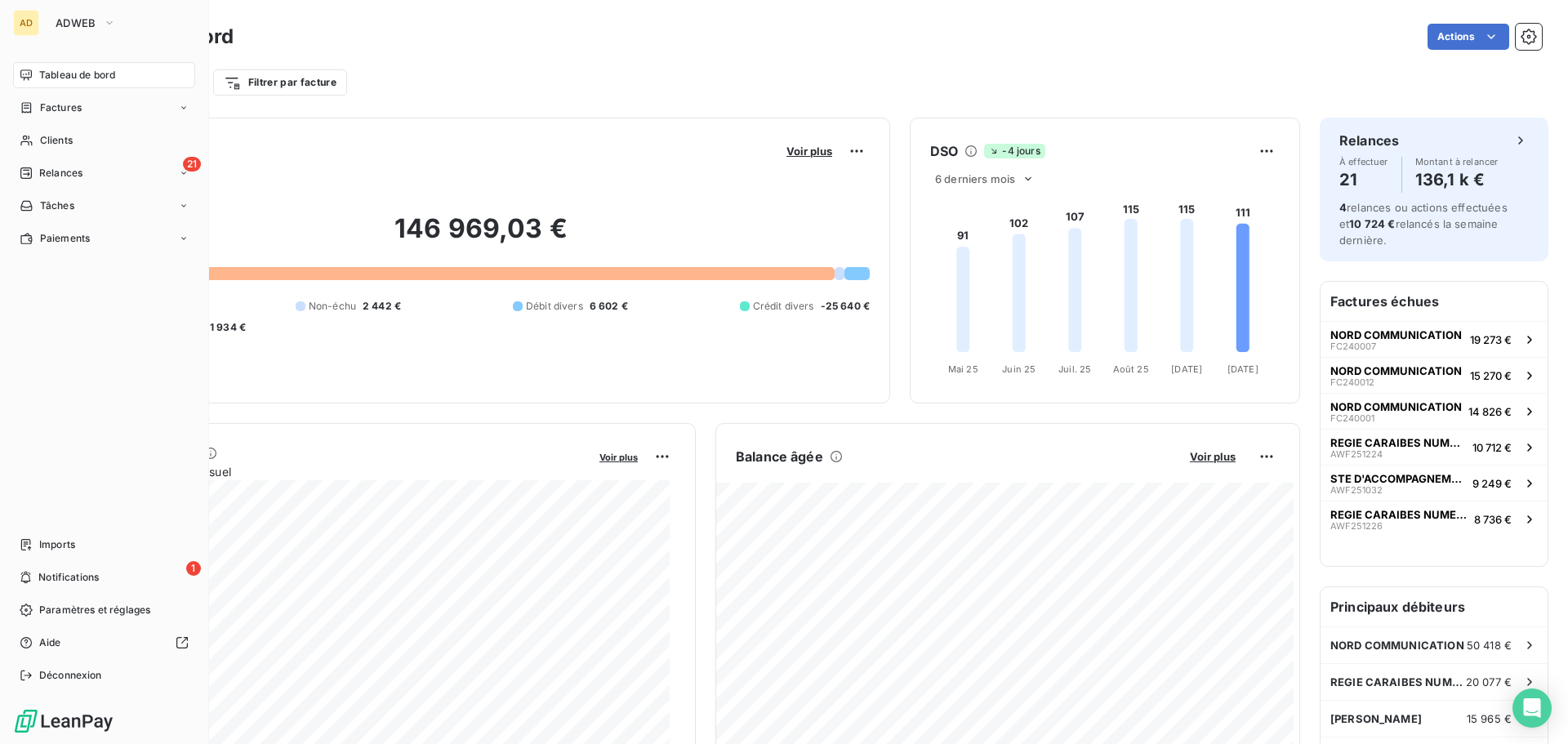
click at [87, 73] on span "Tableau de bord" at bounding box center [77, 75] width 76 height 15
click at [124, 21] on button "ADWEB" at bounding box center [86, 23] width 80 height 26
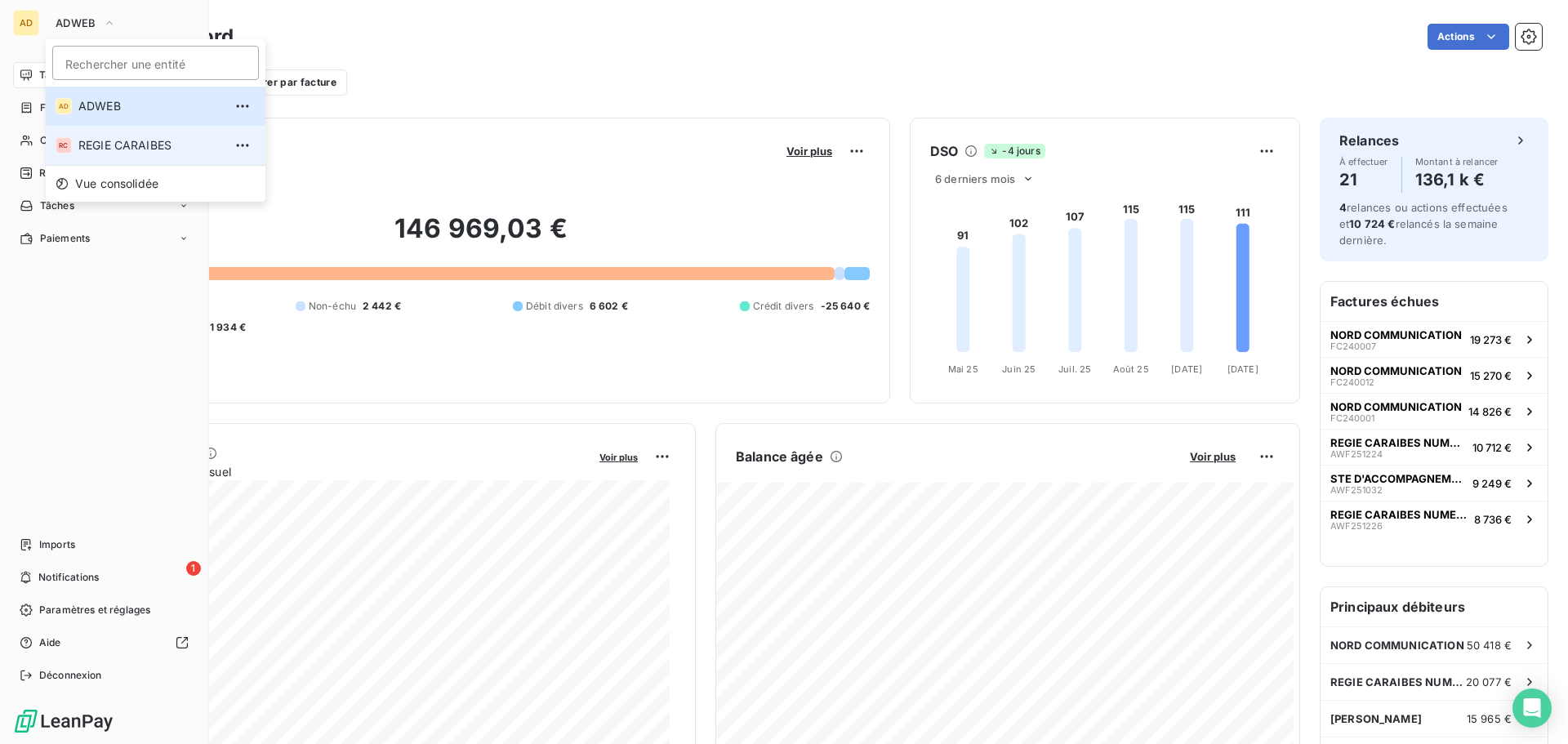
click at [118, 141] on span "REGIE CARAIBES" at bounding box center [150, 146] width 144 height 17
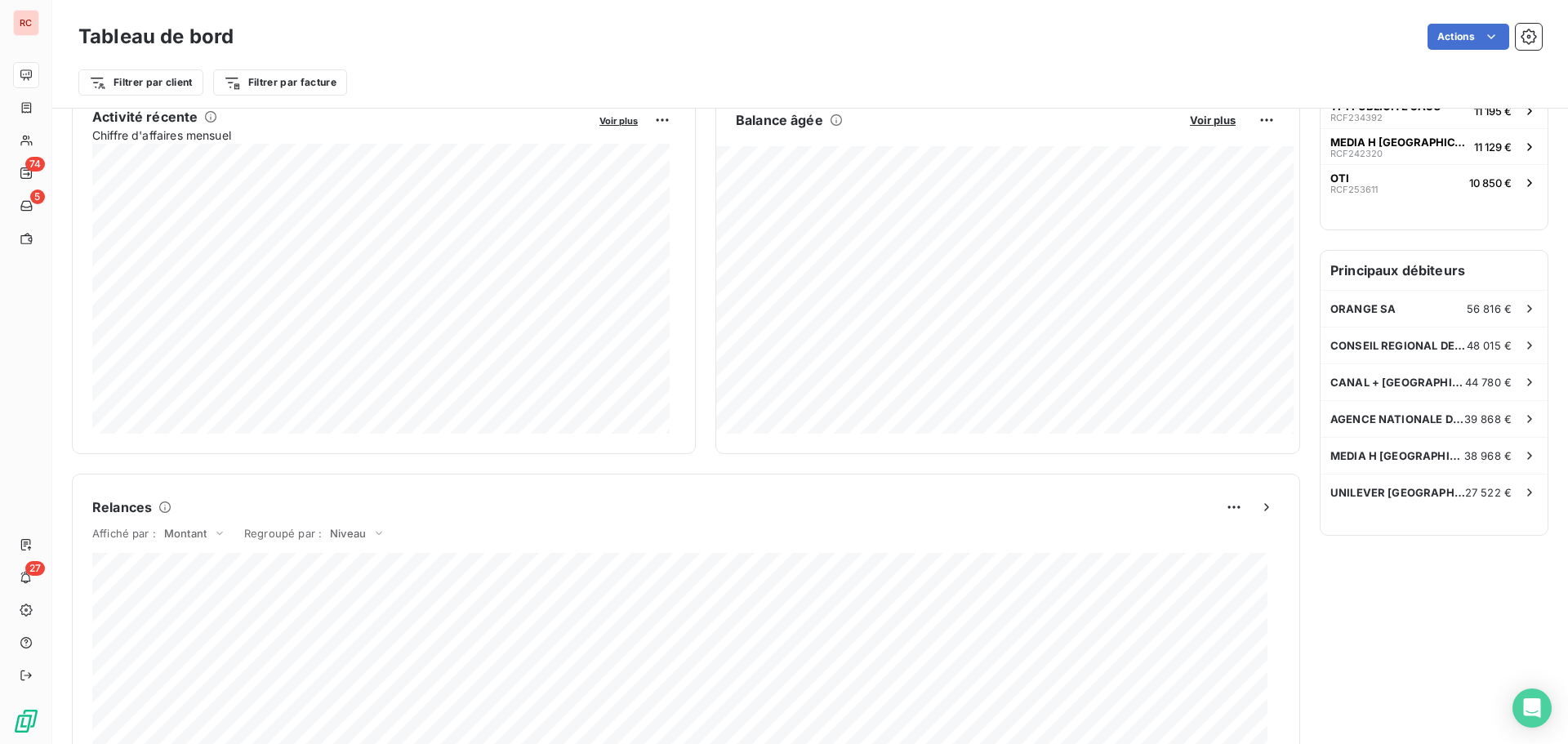
scroll to position [656, 0]
